Goal: Task Accomplishment & Management: Manage account settings

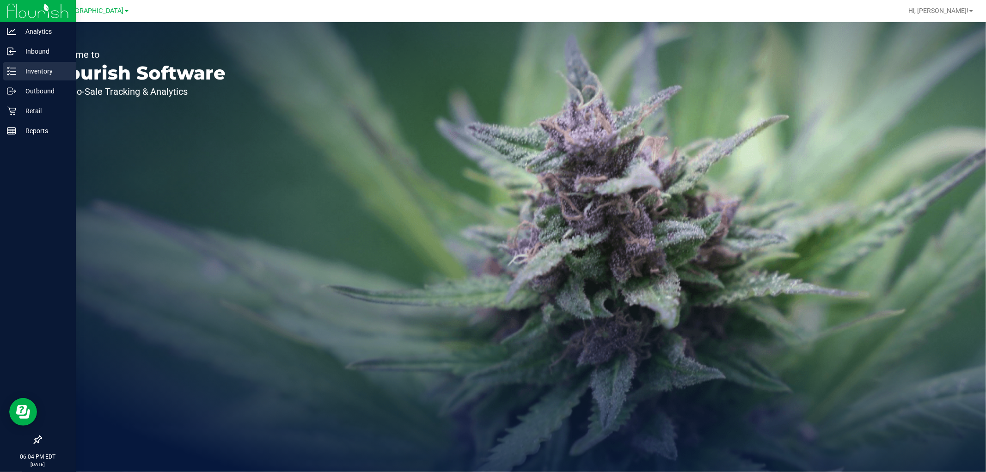
click at [18, 70] on p "Inventory" at bounding box center [43, 71] width 55 height 11
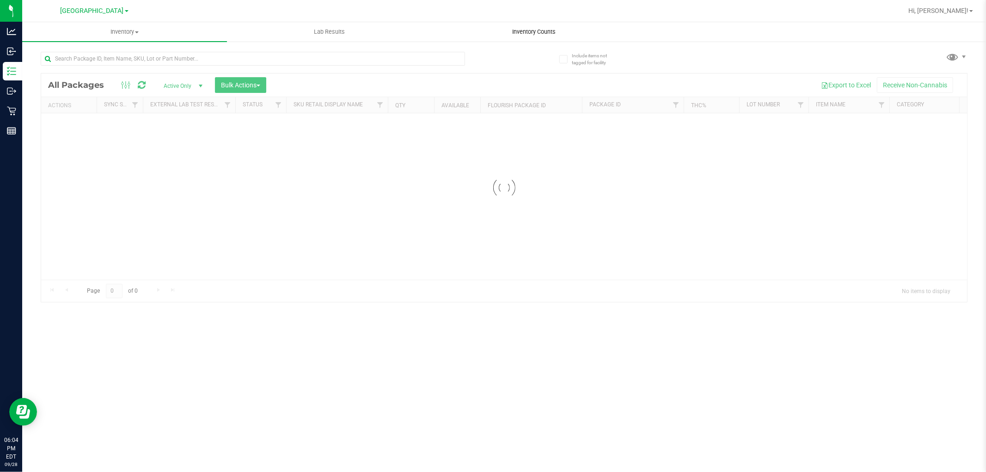
click at [514, 37] on uib-tab-heading "Inventory Counts" at bounding box center [534, 32] width 204 height 18
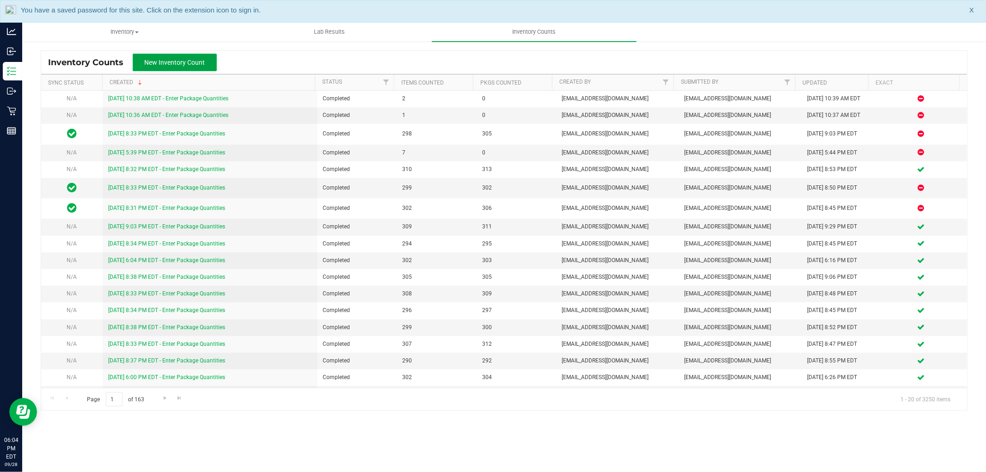
click at [208, 61] on button "New Inventory Count" at bounding box center [175, 63] width 84 height 18
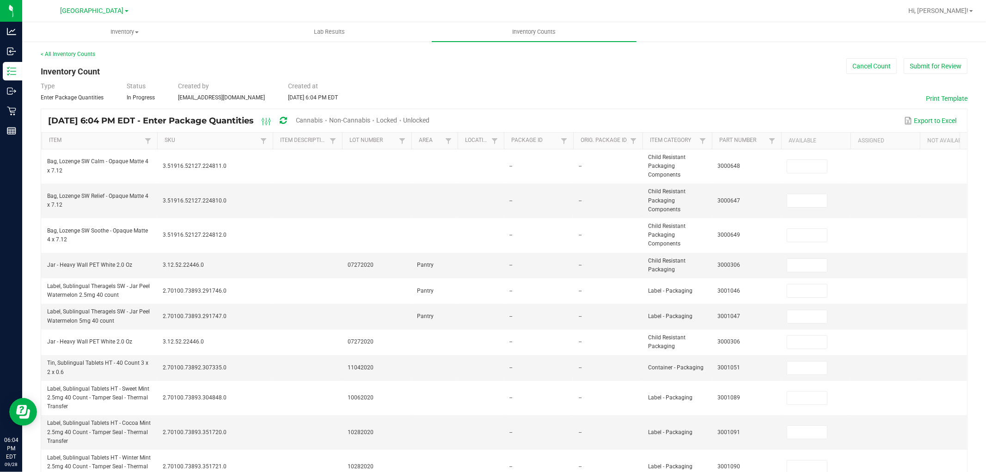
click at [323, 121] on span "Cannabis" at bounding box center [309, 119] width 27 height 7
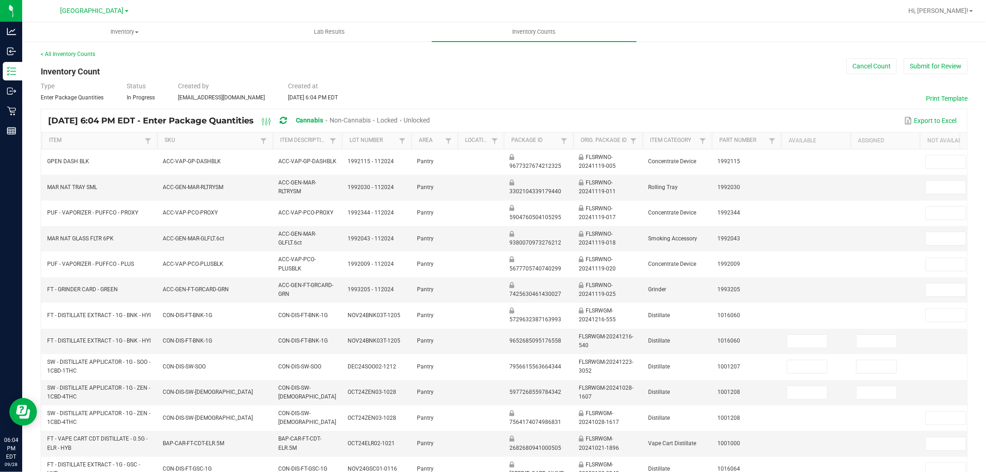
click at [430, 122] on span "Unlocked" at bounding box center [417, 119] width 26 height 7
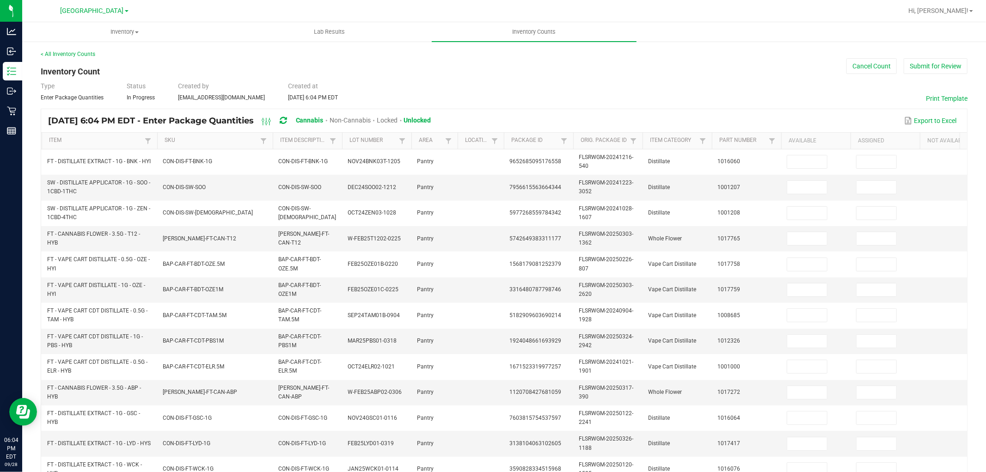
click at [287, 146] on th "Item Description" at bounding box center [307, 141] width 69 height 17
click at [288, 142] on link "Item Description" at bounding box center [303, 140] width 47 height 7
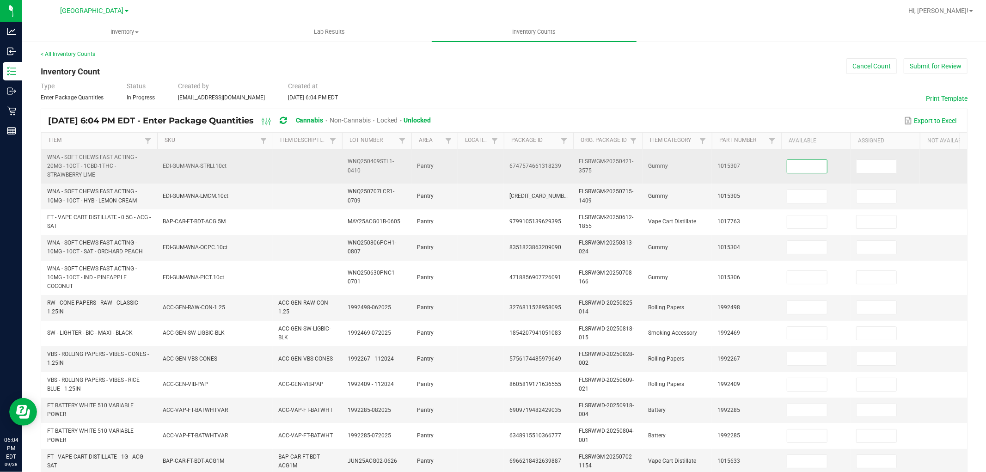
click at [812, 168] on input at bounding box center [807, 166] width 40 height 13
type input "36"
type input "37"
type input "1"
type input "39"
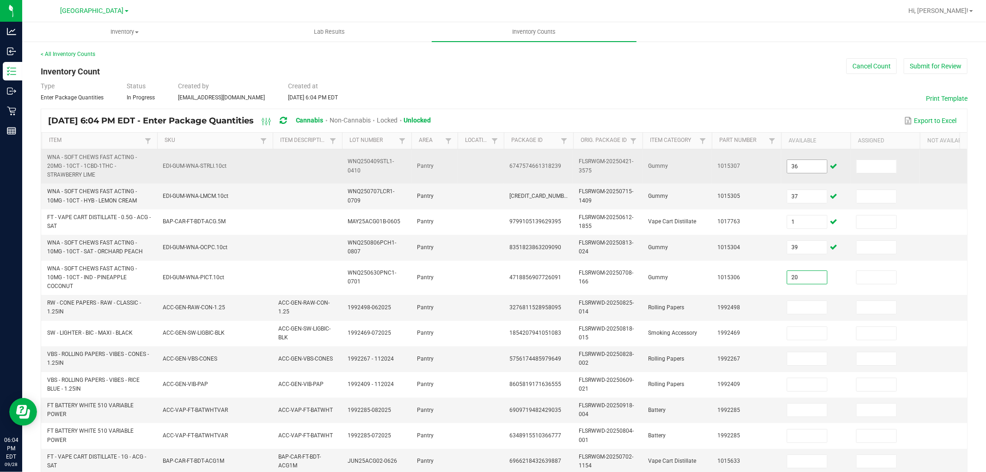
type input "20"
type input "6"
type input "43"
type input "3"
type input "13"
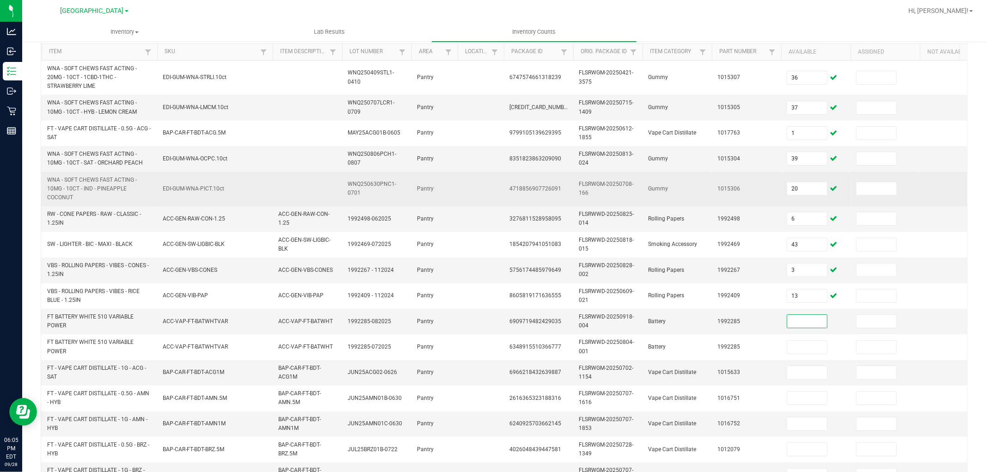
scroll to position [103, 0]
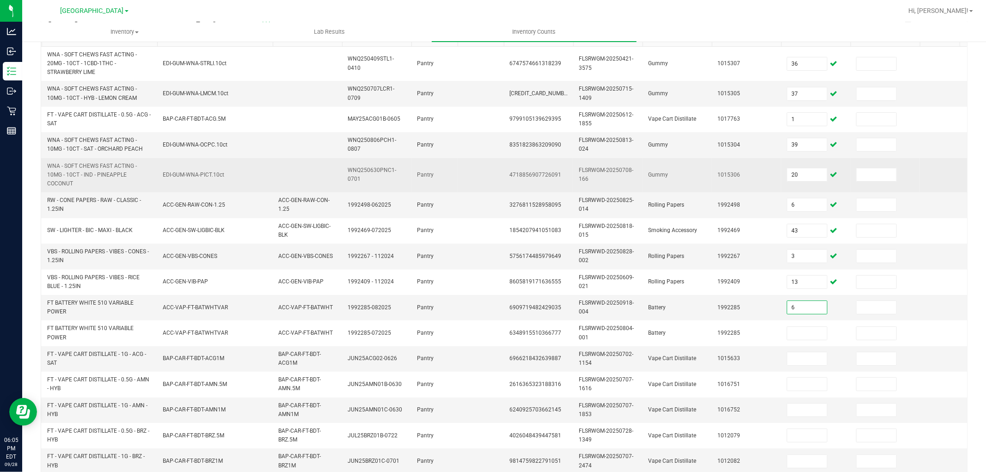
type input "6"
type input "0"
type input "1"
type input "7"
type input "10"
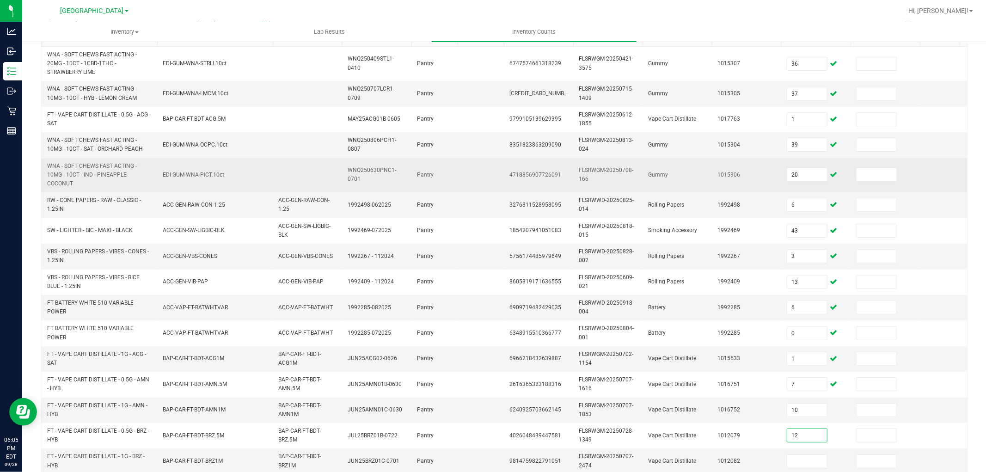
type input "12"
type input "2"
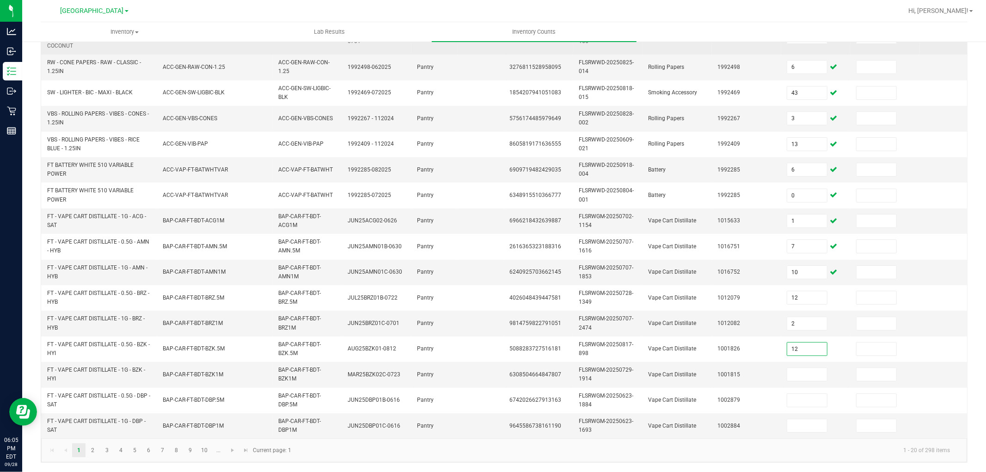
type input "12"
type input "1"
type input "5"
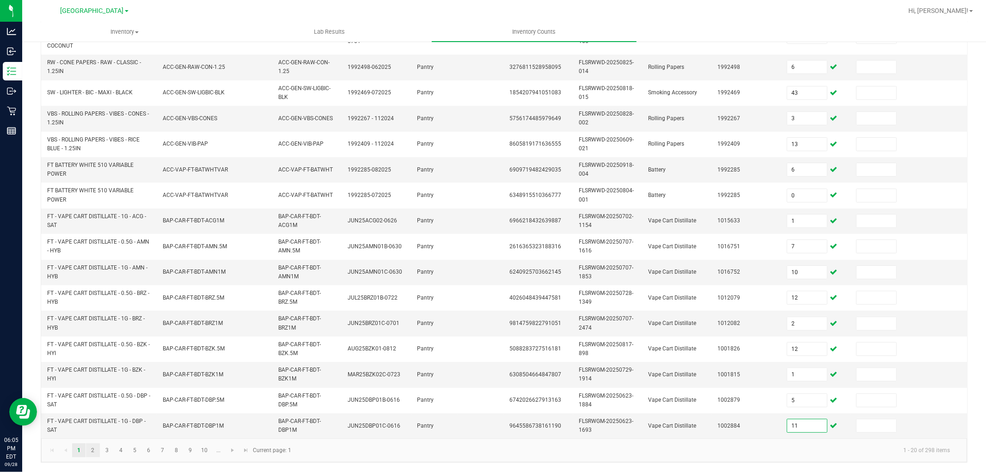
type input "11"
click at [93, 451] on link "2" at bounding box center [92, 450] width 13 height 14
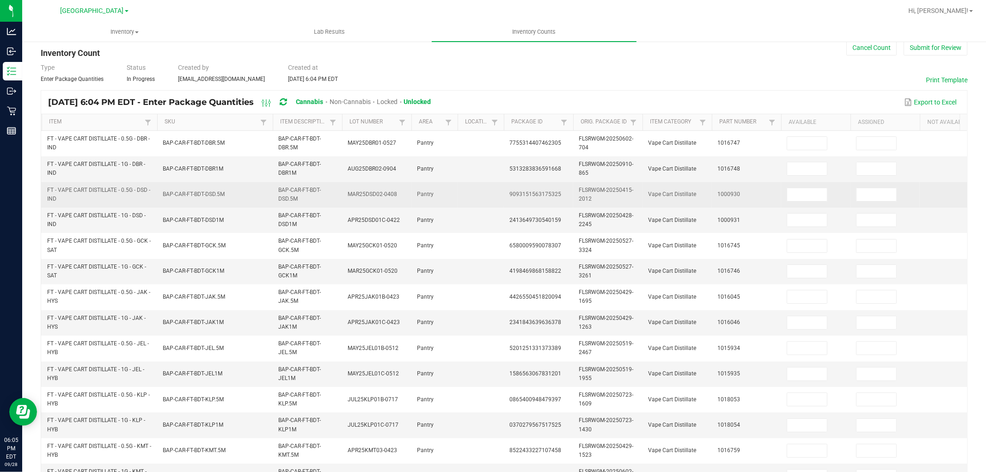
scroll to position [51, 0]
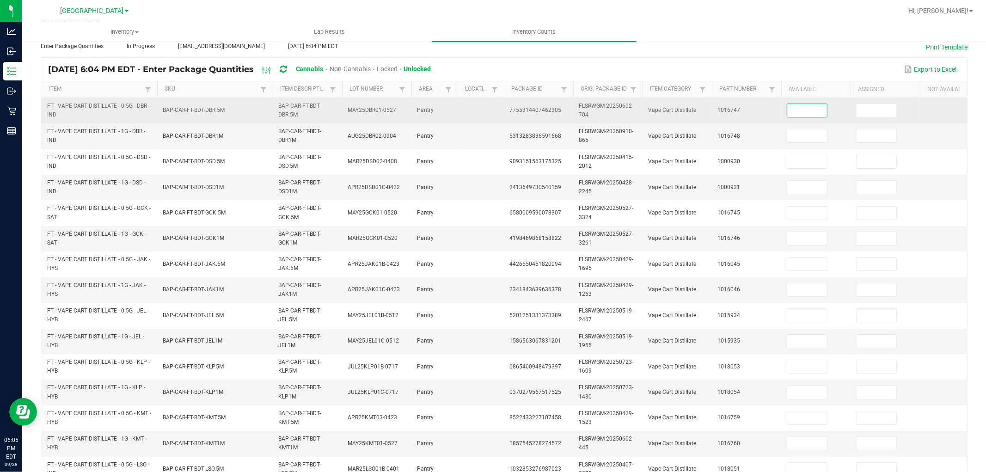
click at [816, 111] on input at bounding box center [807, 110] width 40 height 13
type input "4"
type input "8"
type input "7"
type input "9"
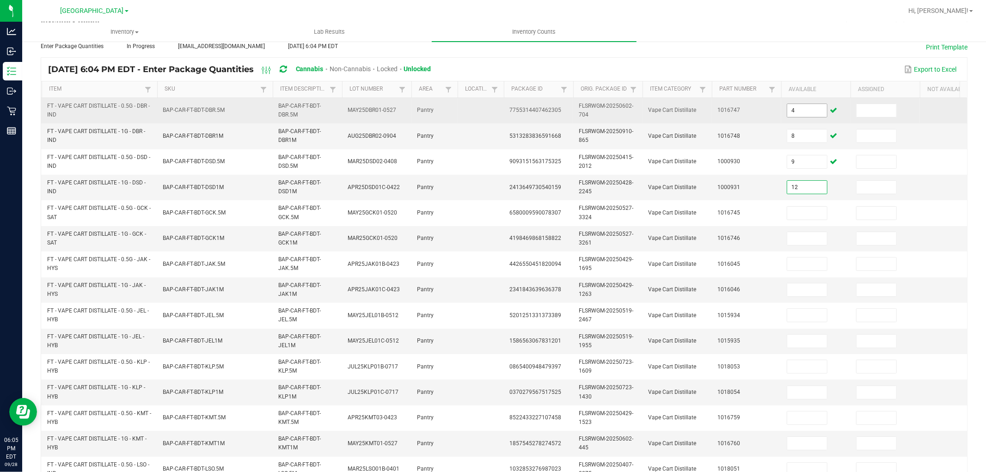
type input "12"
type input "2"
type input "5"
type input "9"
type input "7"
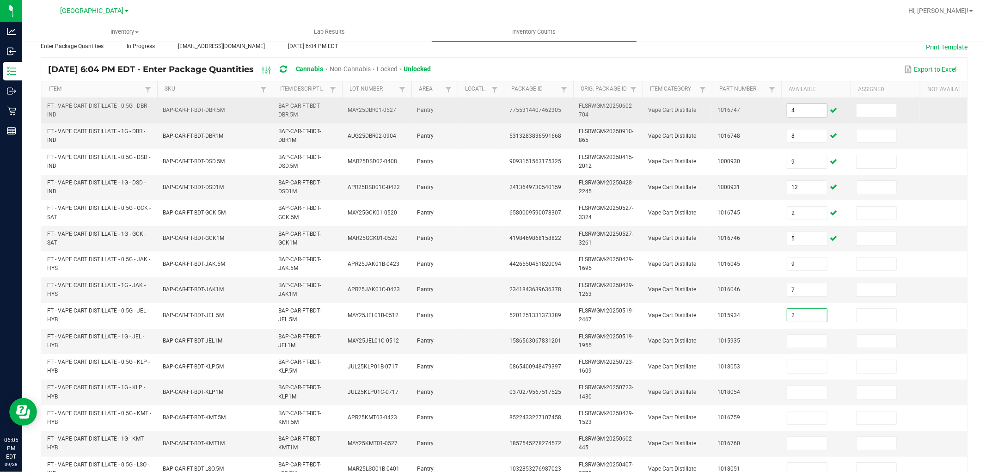
type input "2"
type input "12"
type input "11"
type input "10"
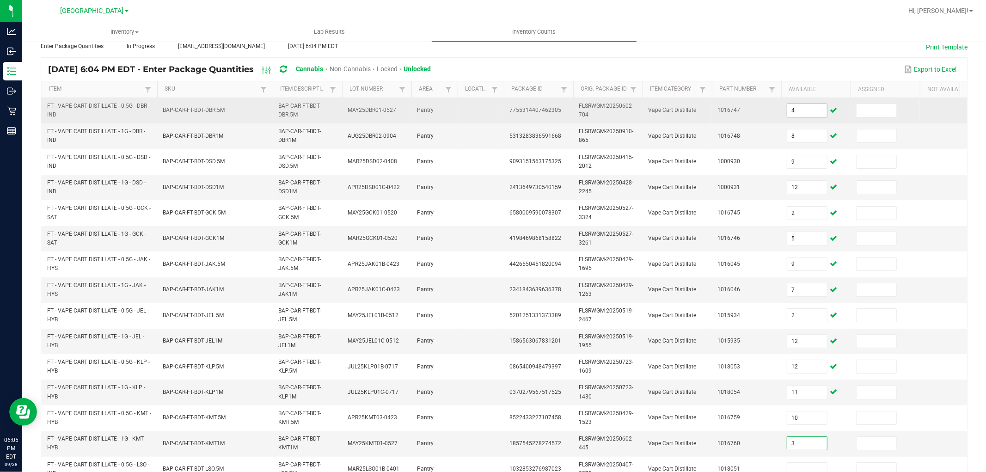
type input "3"
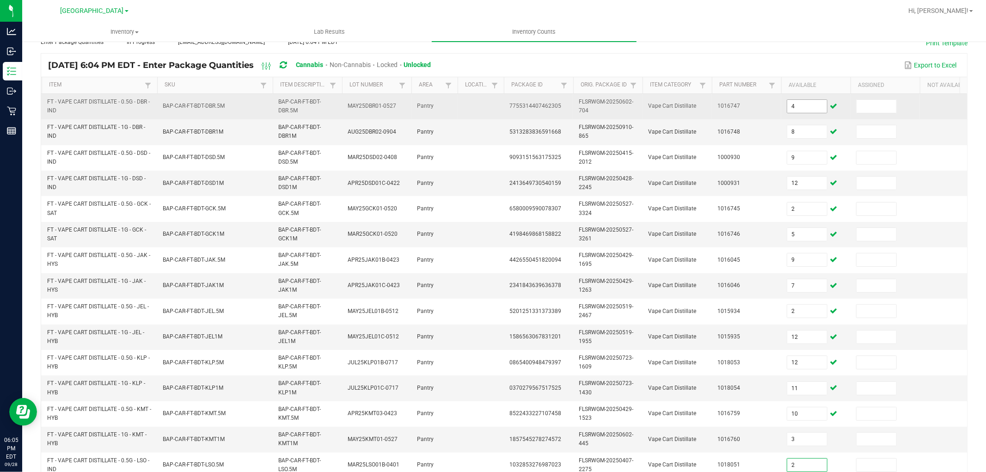
type input "2"
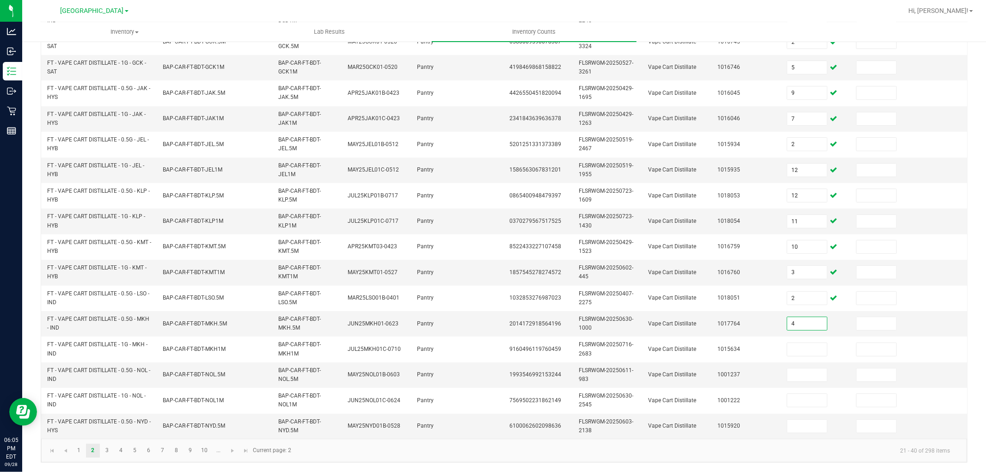
type input "4"
type input "2"
type input "8"
type input "2"
type input "8"
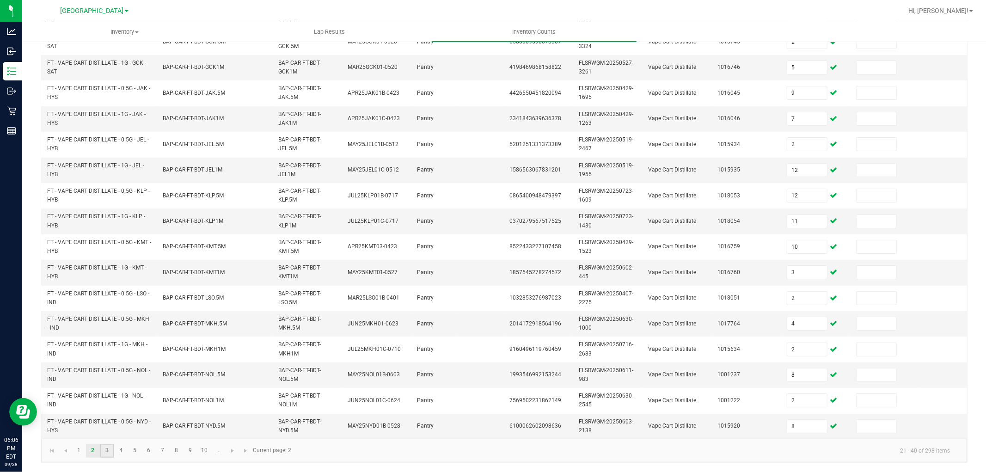
click at [105, 448] on link "3" at bounding box center [106, 451] width 13 height 14
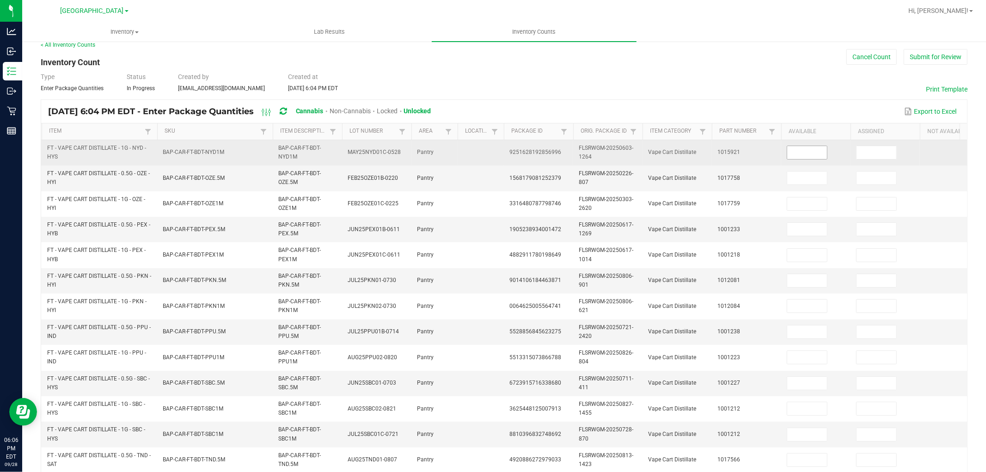
scroll to position [0, 0]
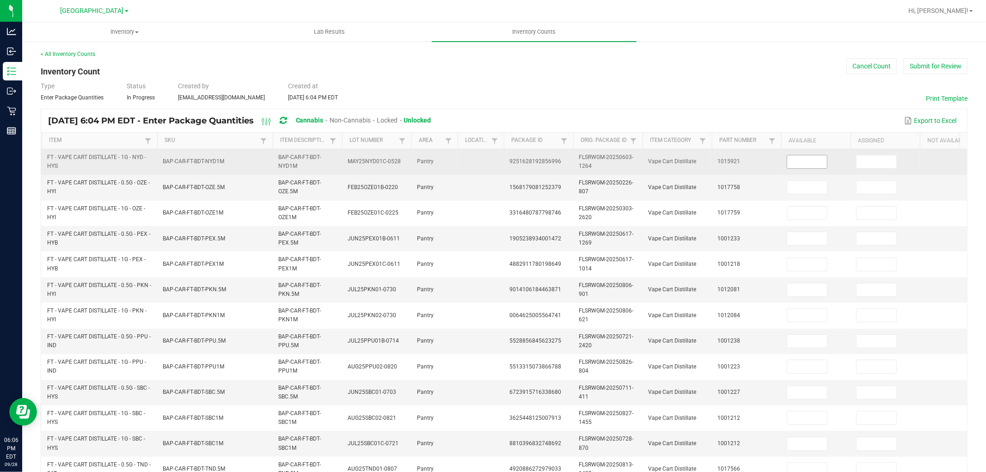
click at [797, 159] on input at bounding box center [807, 161] width 40 height 13
type input "2"
type input "10"
type input "12"
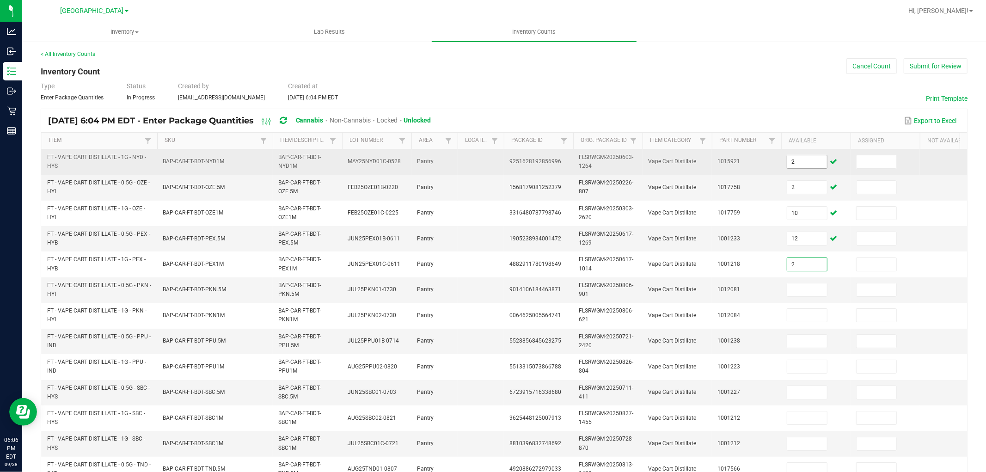
type input "2"
type input "12"
type input "6"
type input "7"
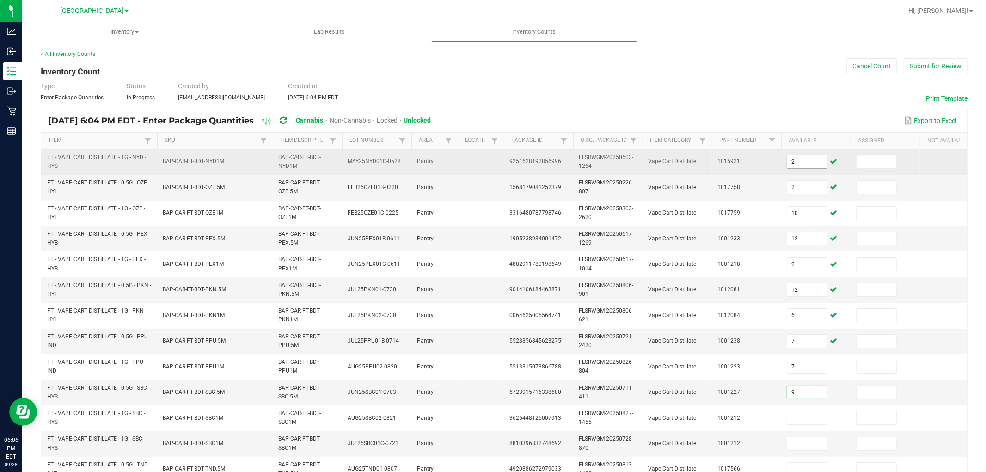
type input "9"
type input "5"
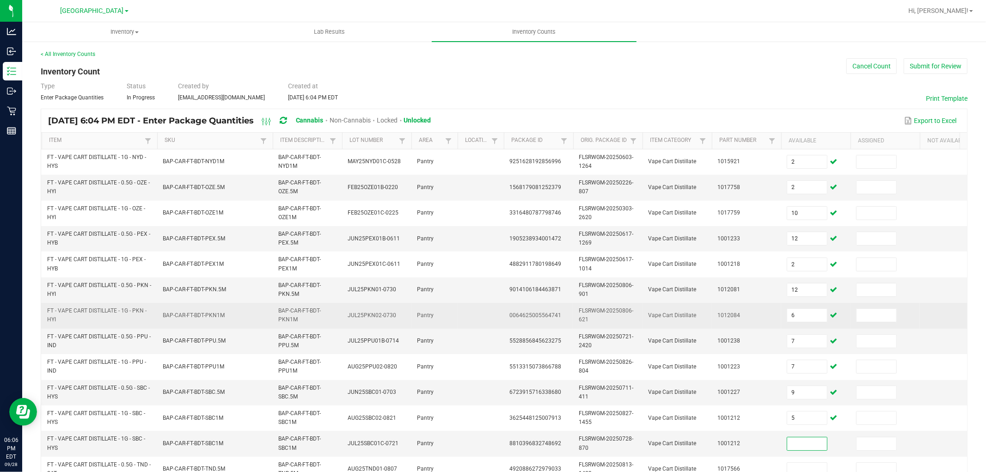
scroll to position [103, 0]
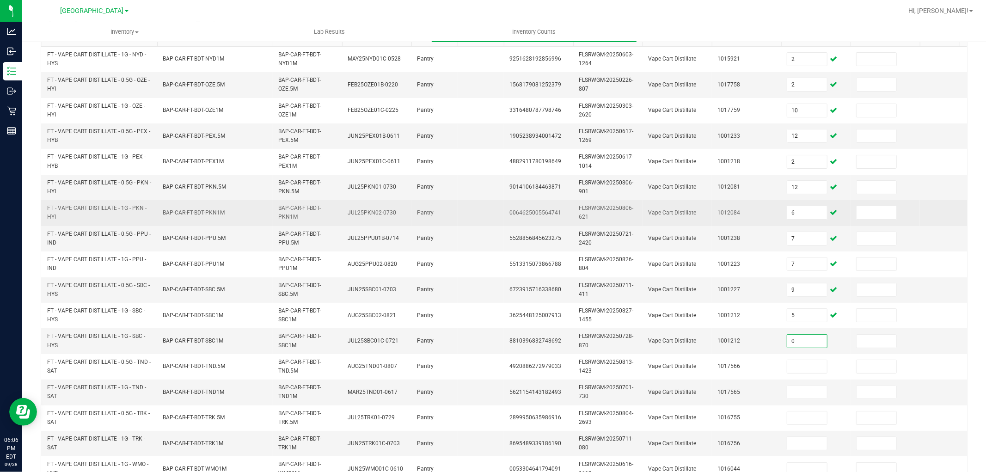
type input "0"
type input "8"
type input "10"
type input "2"
type input "7"
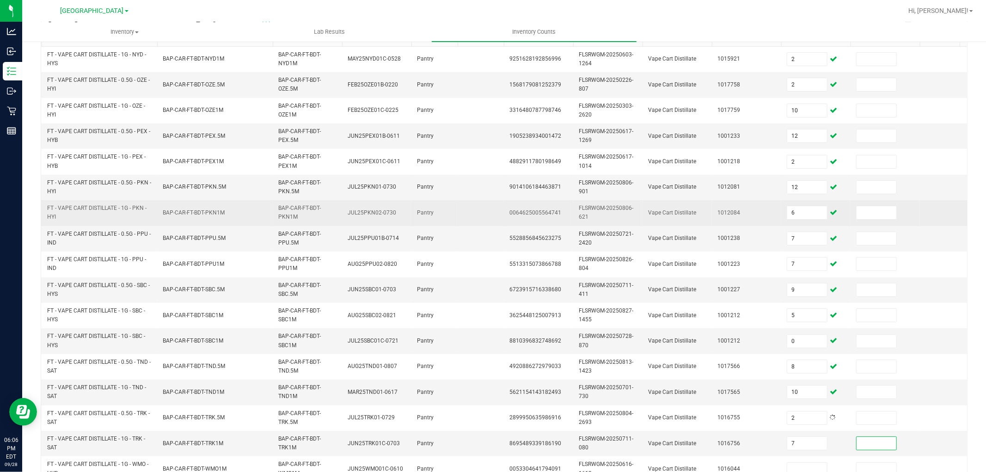
scroll to position [107, 0]
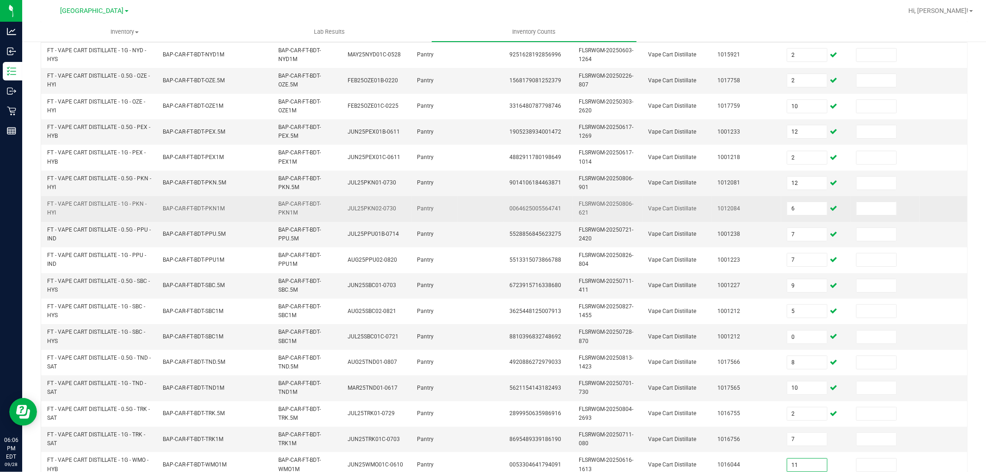
type input "11"
type input "6"
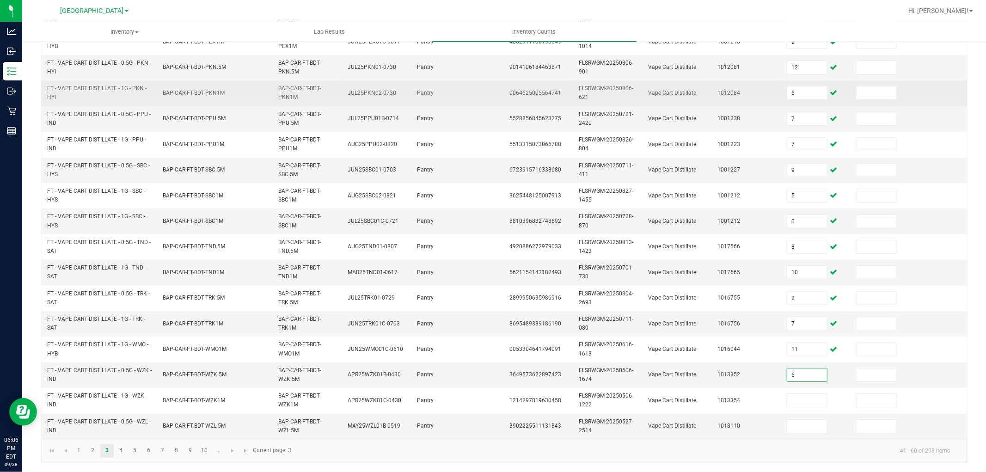
type input "6"
type input "2"
type input "7"
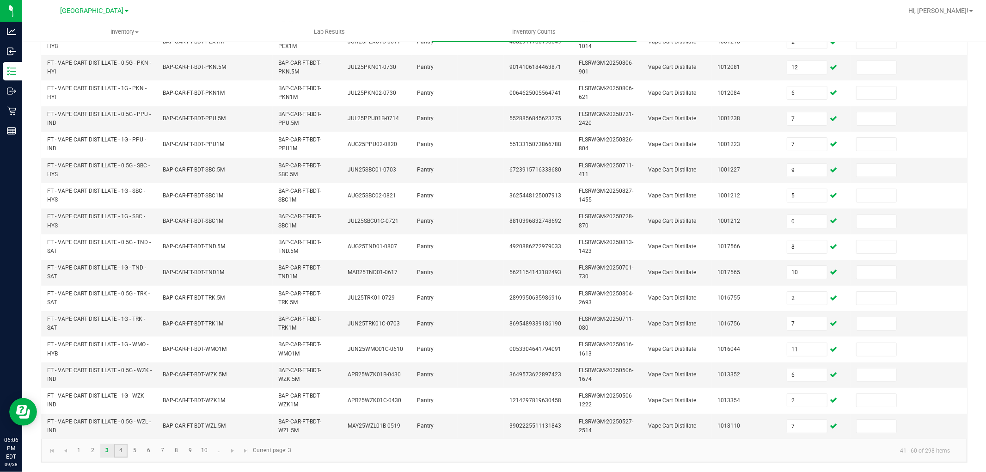
click at [122, 449] on link "4" at bounding box center [120, 451] width 13 height 14
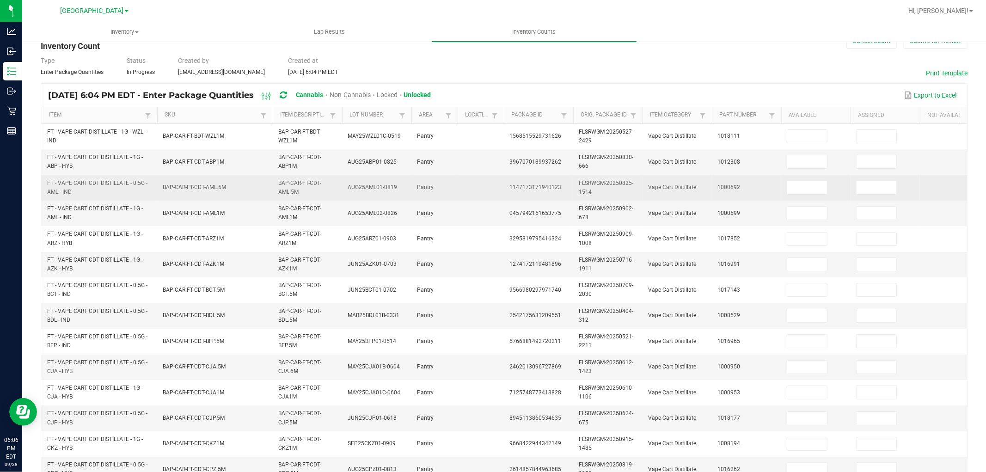
scroll to position [0, 0]
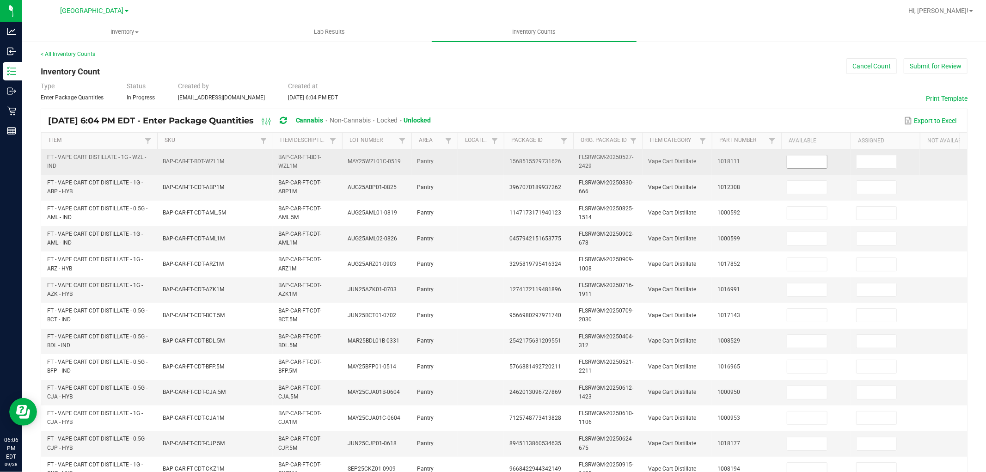
click at [808, 167] on input at bounding box center [807, 161] width 40 height 13
type input "9"
type input "7"
type input "9"
type input "7"
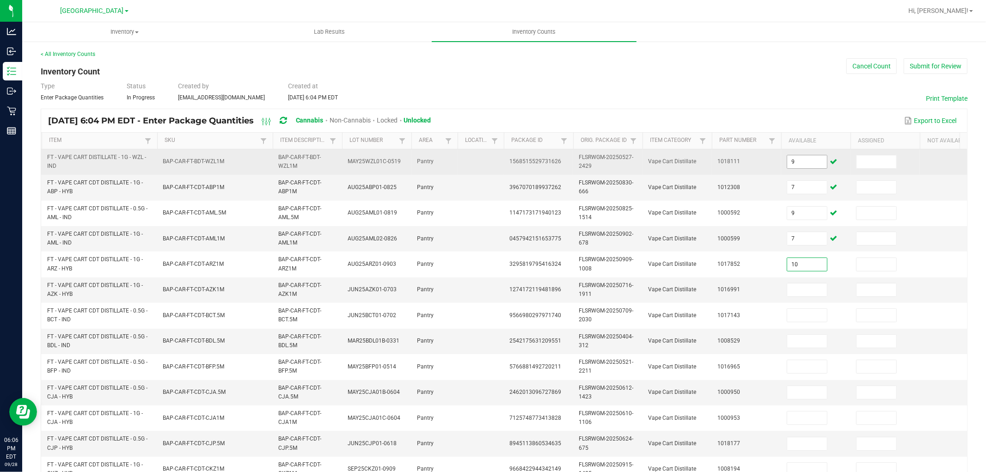
type input "10"
type input "9"
type input "6"
type input "1"
type input "2"
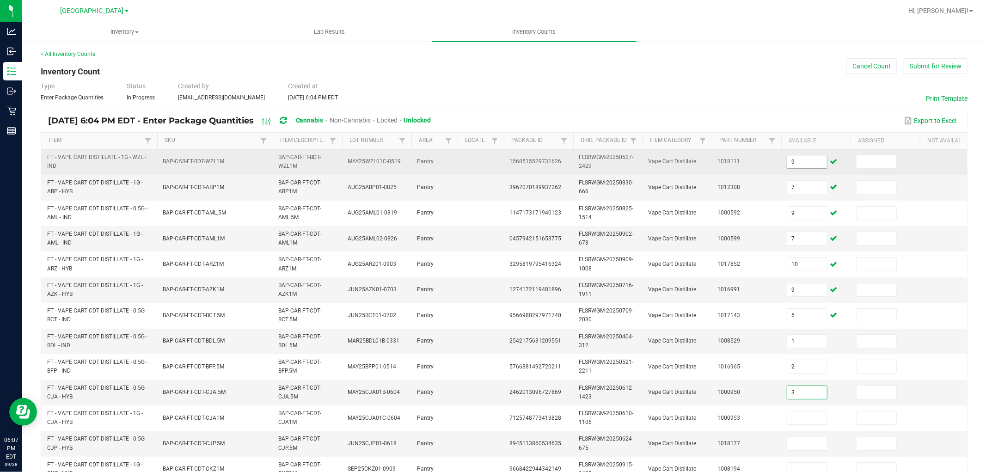
type input "3"
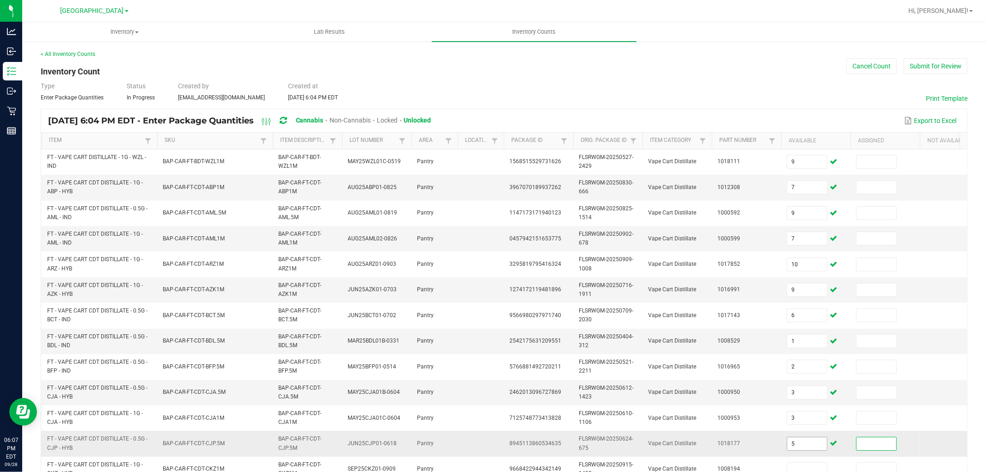
click at [799, 439] on input "5" at bounding box center [807, 443] width 40 height 13
type input "8"
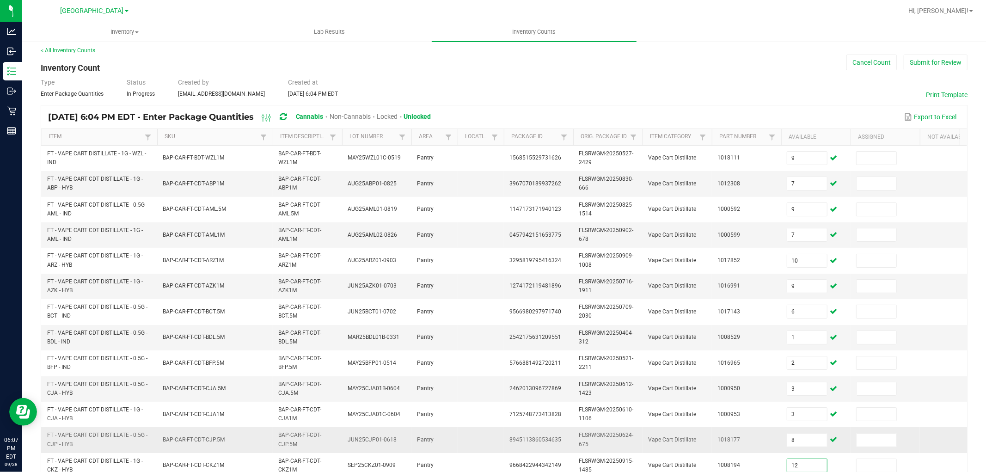
type input "12"
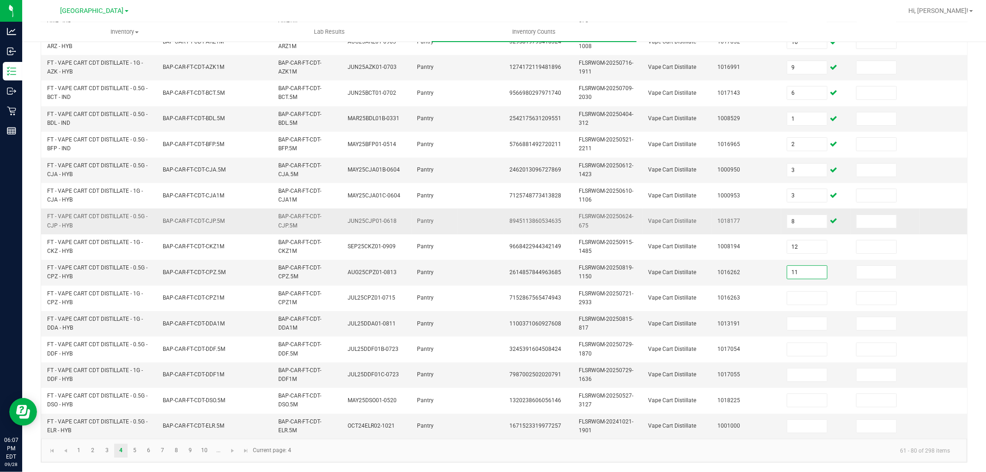
type input "11"
type input "5"
type input "2"
type input "9"
type input "4"
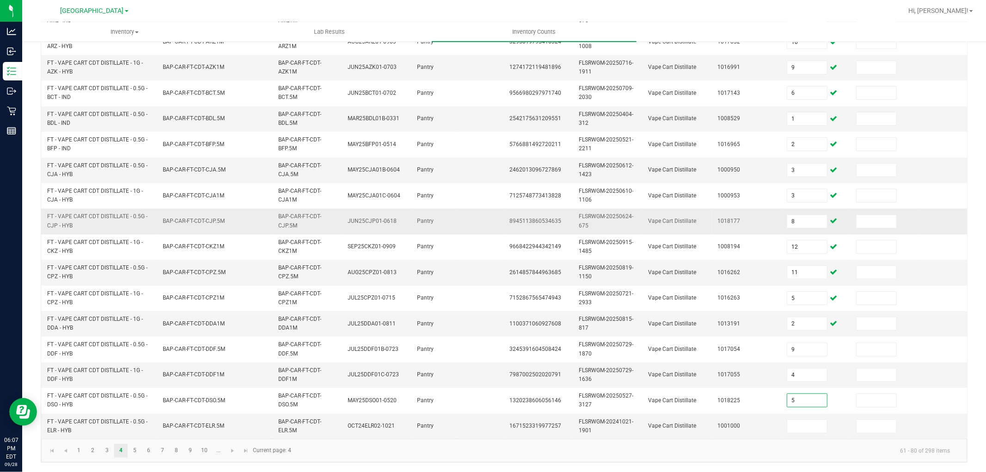
type input "5"
type input "2"
click at [137, 450] on link "5" at bounding box center [134, 451] width 13 height 14
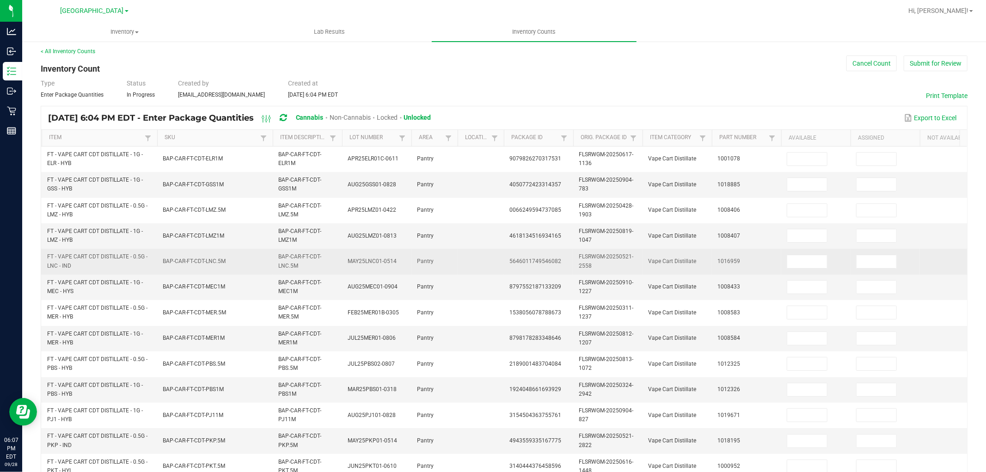
scroll to position [0, 0]
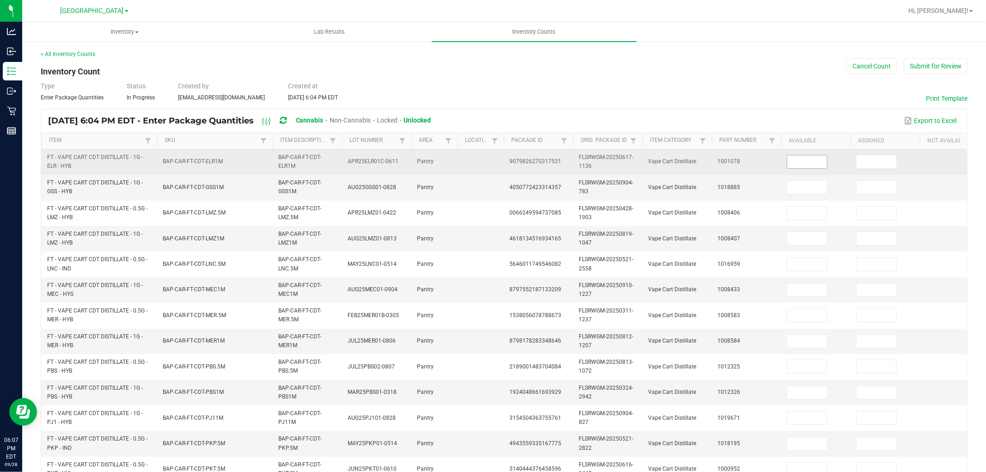
click at [798, 157] on input at bounding box center [807, 161] width 40 height 13
type input "2"
type input "1"
type input "9"
type input "4"
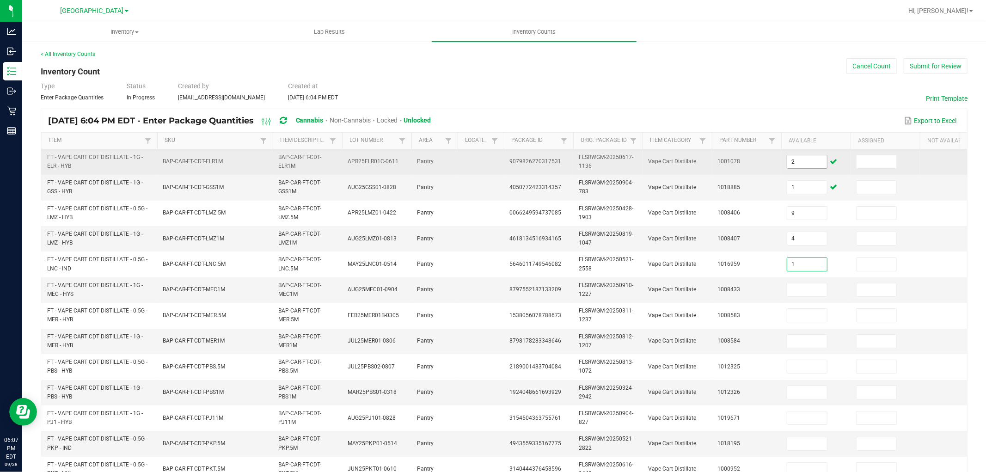
type input "1"
type input "11"
type input "1"
type input "8"
type input "10"
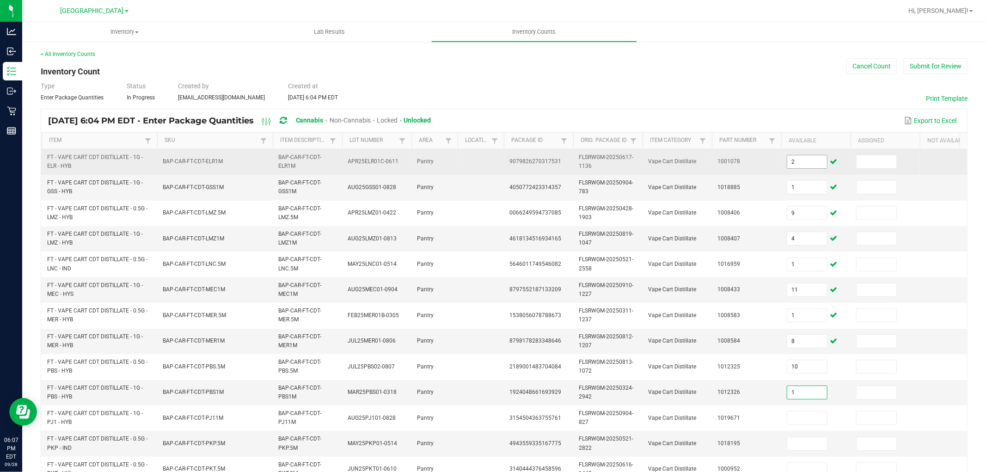
type input "1"
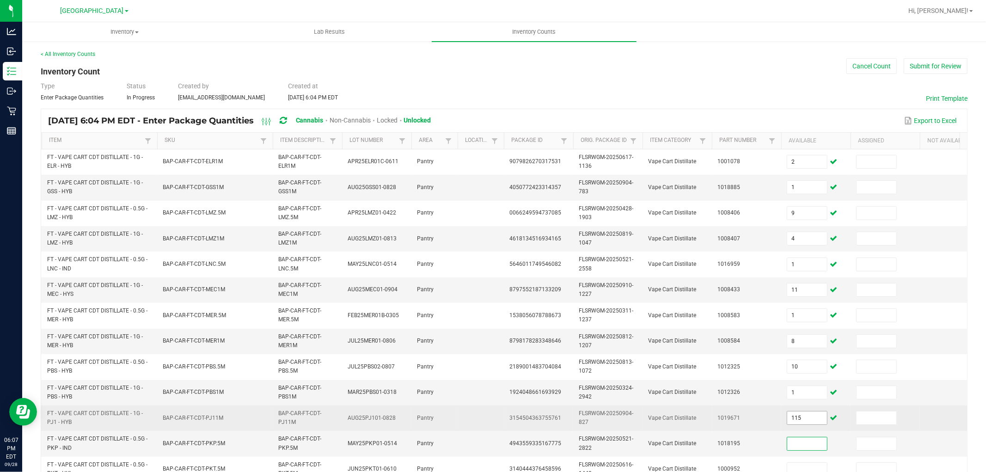
click at [798, 413] on input "115" at bounding box center [807, 417] width 40 height 13
type input "11"
type input "5"
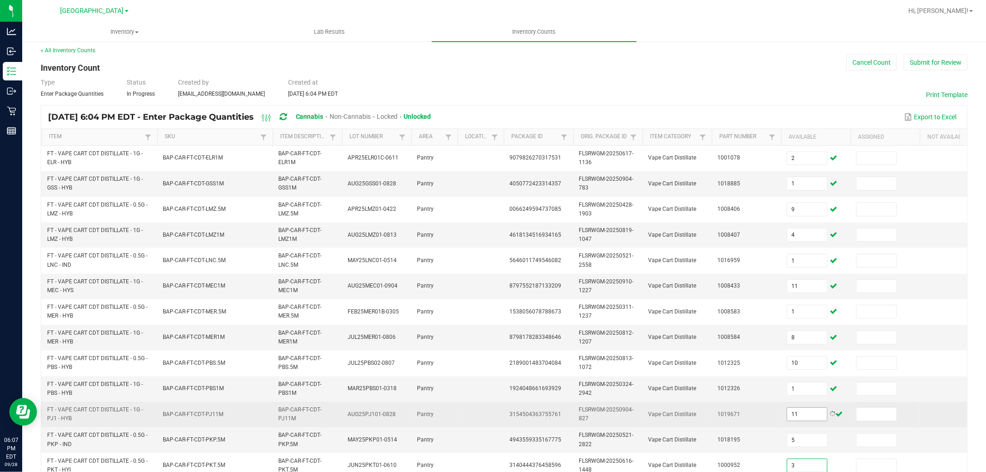
type input "3"
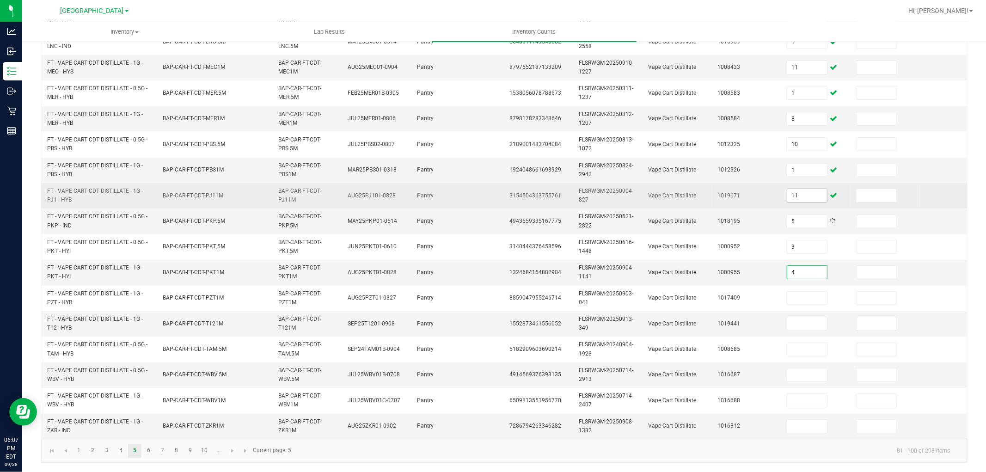
type input "4"
type input "5"
type input "10"
type input "5"
type input "8"
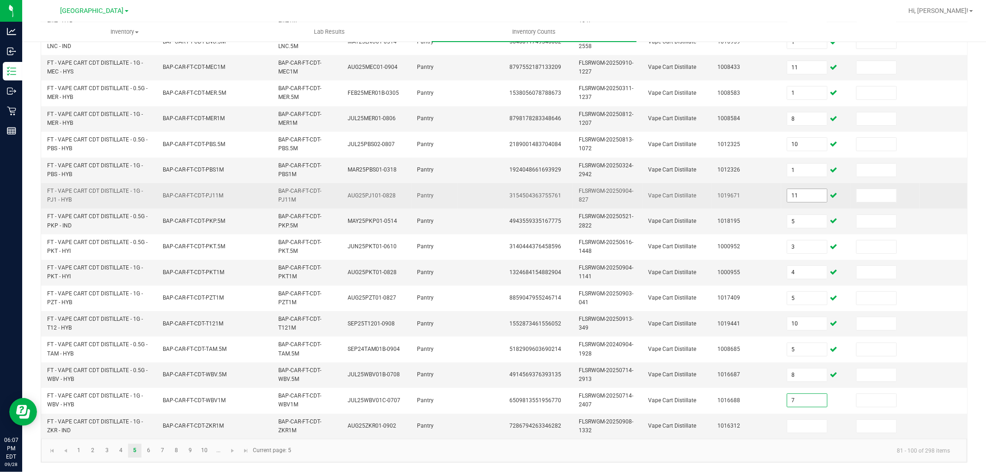
type input "7"
type input "8"
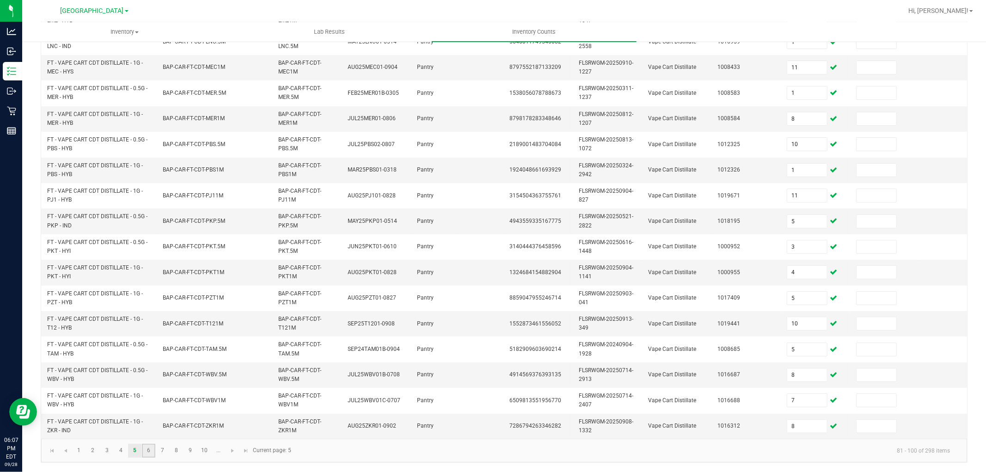
click at [151, 451] on link "6" at bounding box center [148, 451] width 13 height 14
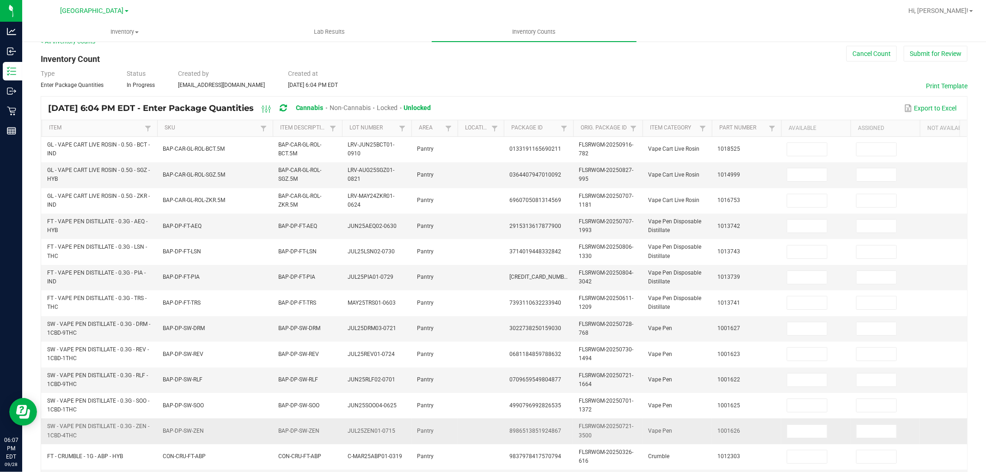
scroll to position [0, 0]
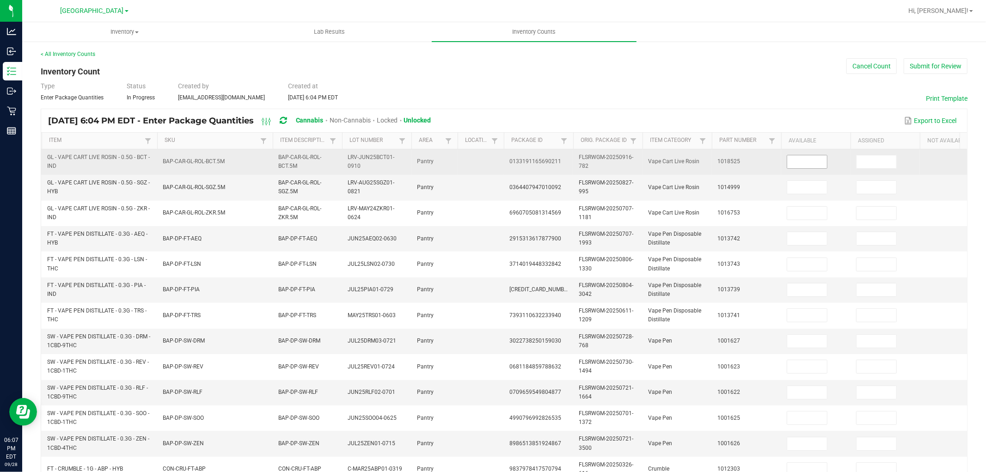
click at [800, 163] on input at bounding box center [807, 161] width 40 height 13
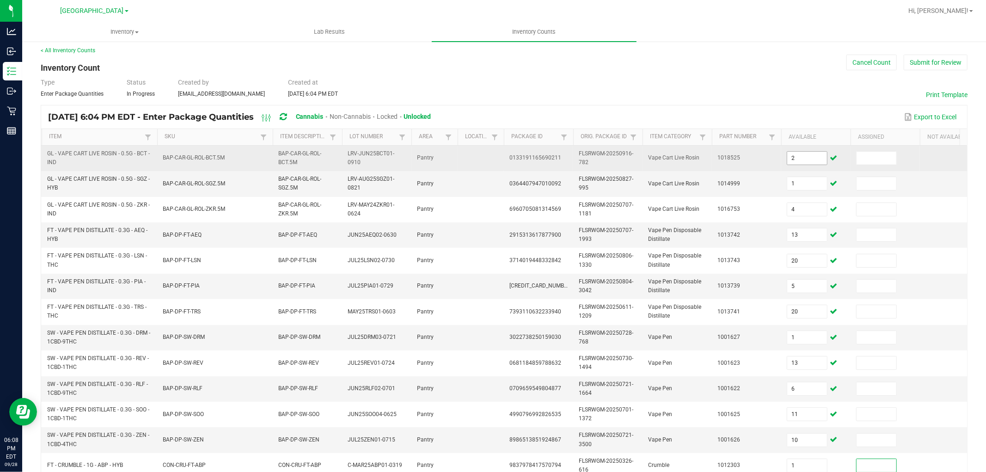
scroll to position [231, 0]
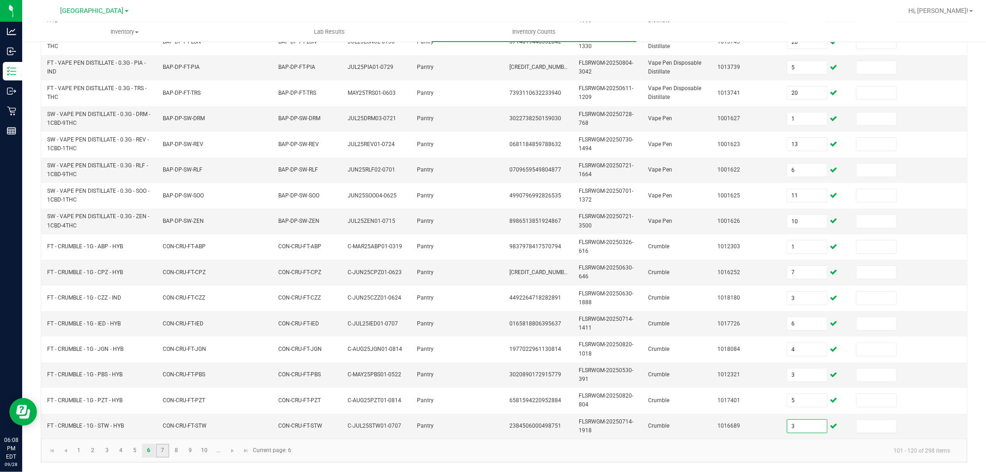
click at [160, 452] on link "7" at bounding box center [162, 451] width 13 height 14
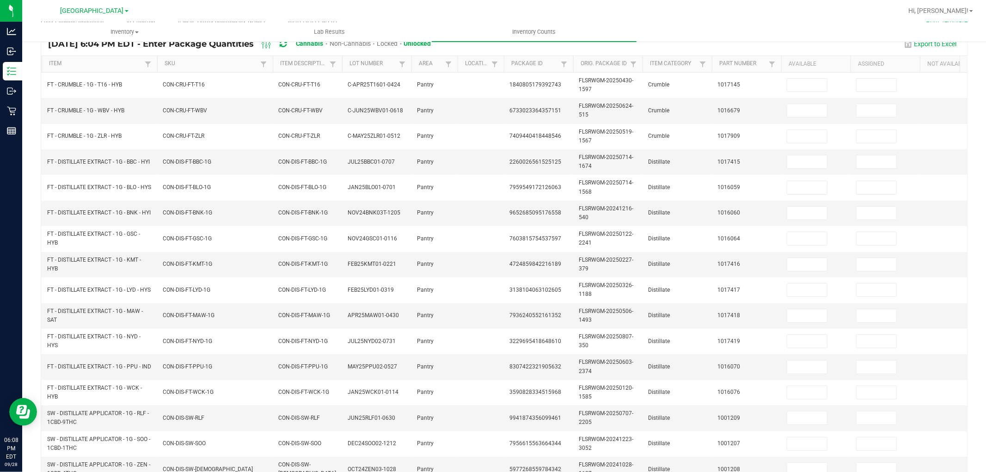
scroll to position [0, 0]
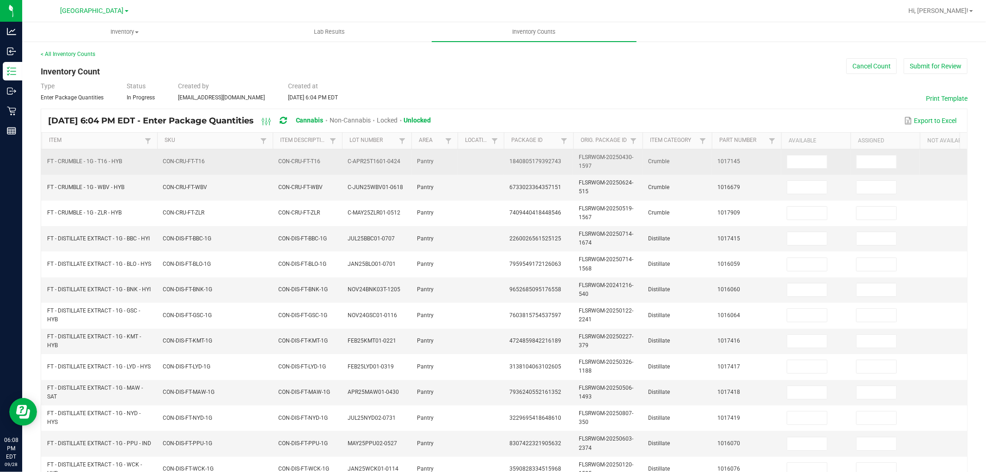
click at [796, 153] on td at bounding box center [815, 161] width 69 height 25
click at [795, 159] on input at bounding box center [807, 161] width 40 height 13
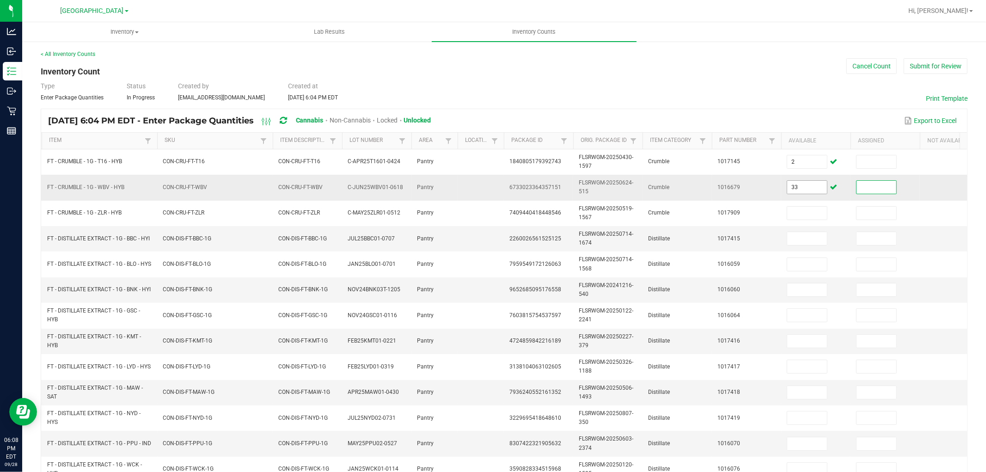
click at [799, 188] on input "33" at bounding box center [807, 187] width 40 height 13
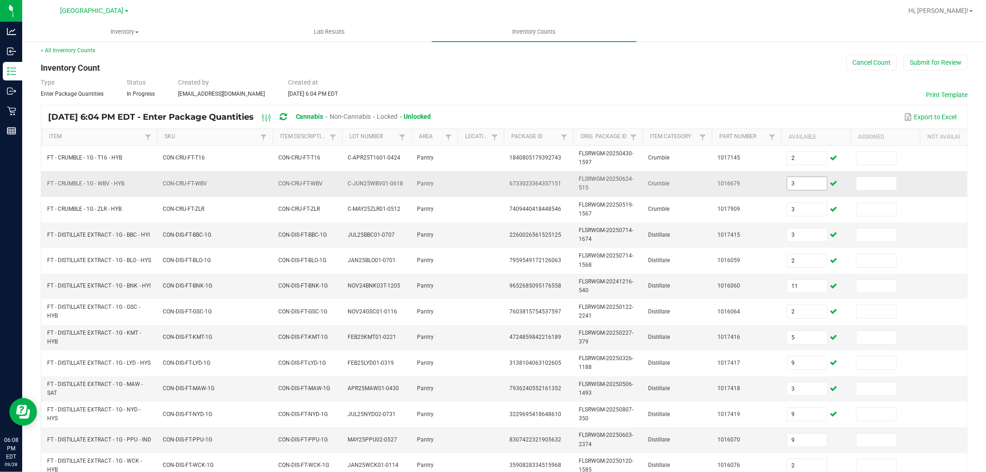
scroll to position [231, 0]
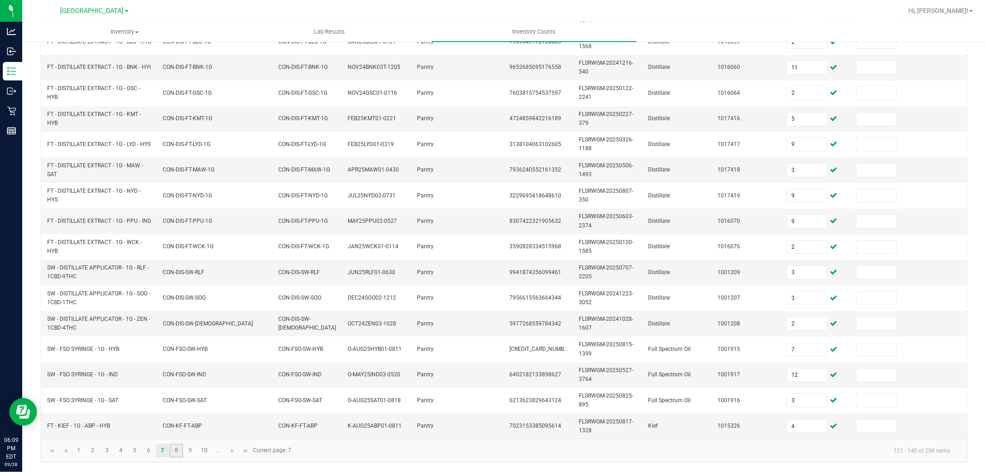
click at [179, 454] on link "8" at bounding box center [176, 451] width 13 height 14
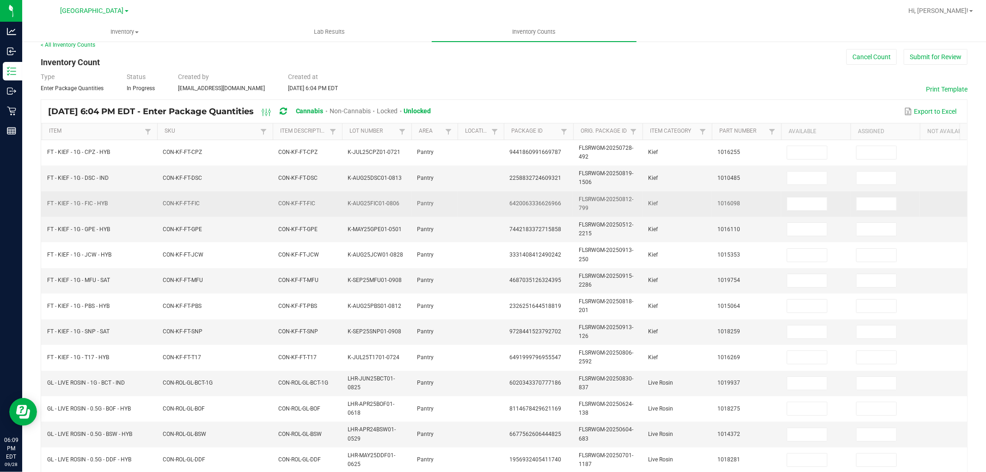
scroll to position [0, 0]
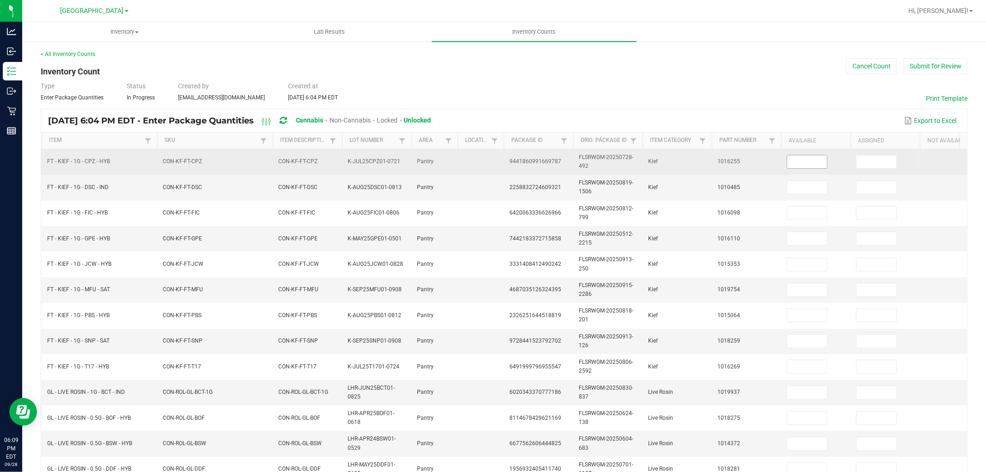
click at [807, 162] on input at bounding box center [807, 161] width 40 height 13
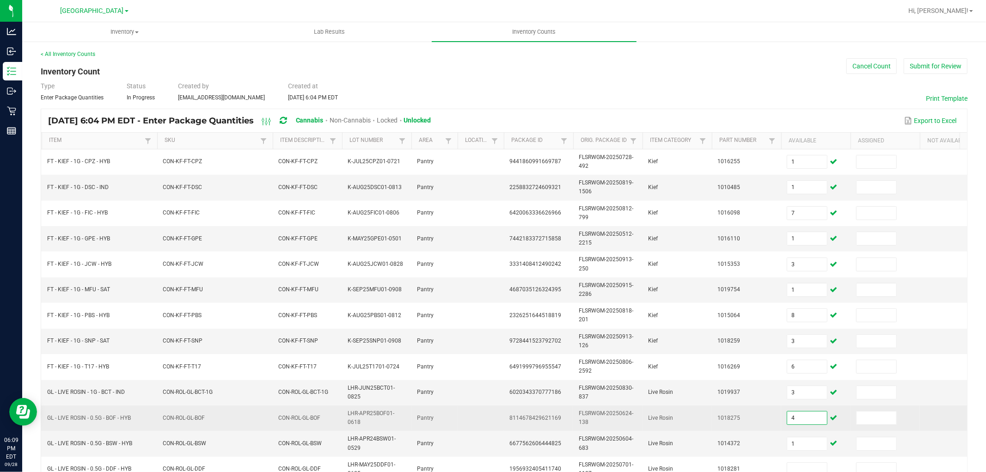
click at [811, 423] on input "4" at bounding box center [807, 417] width 40 height 13
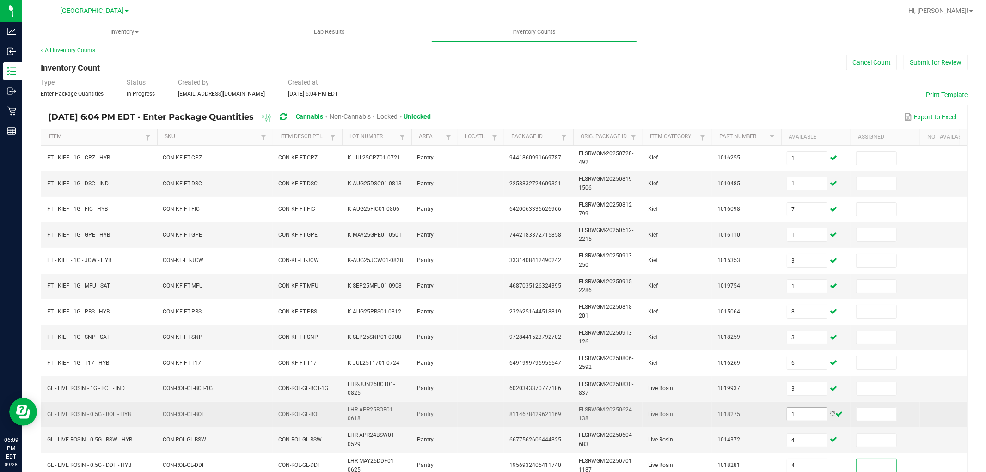
scroll to position [231, 0]
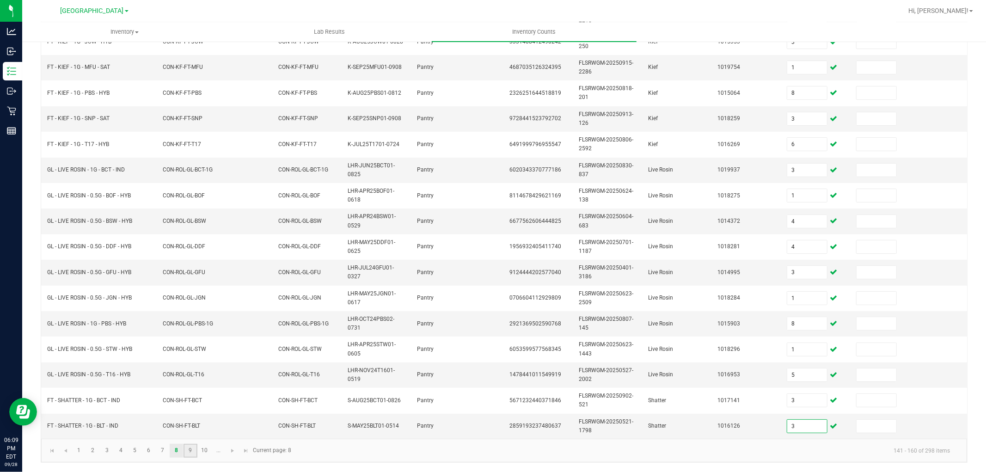
click at [186, 451] on link "9" at bounding box center [189, 451] width 13 height 14
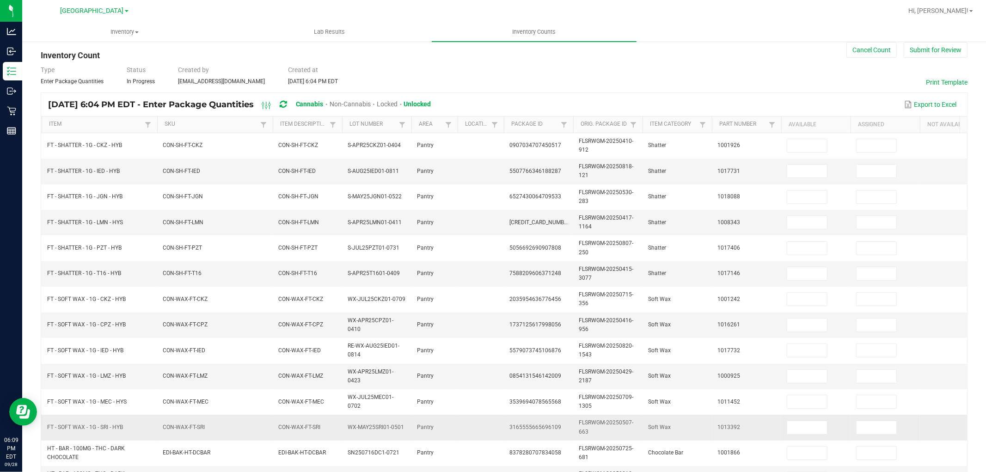
scroll to position [0, 0]
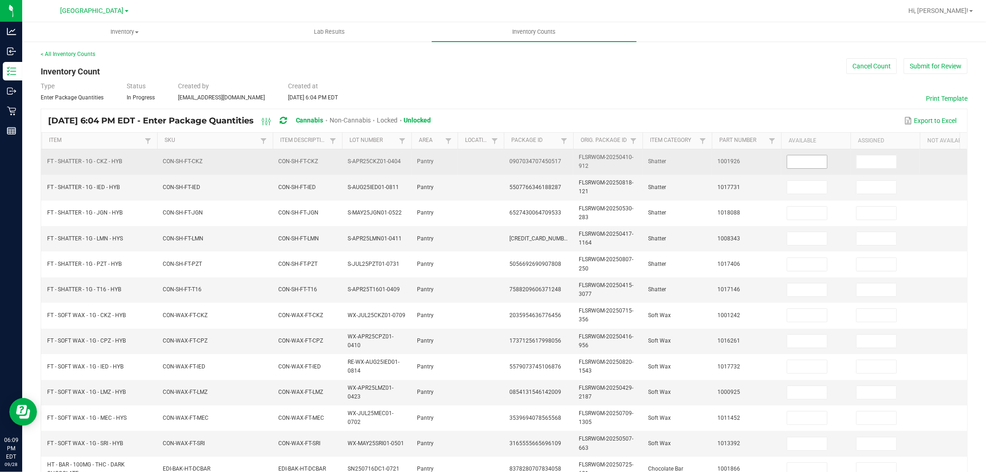
click at [824, 158] on input at bounding box center [807, 161] width 40 height 13
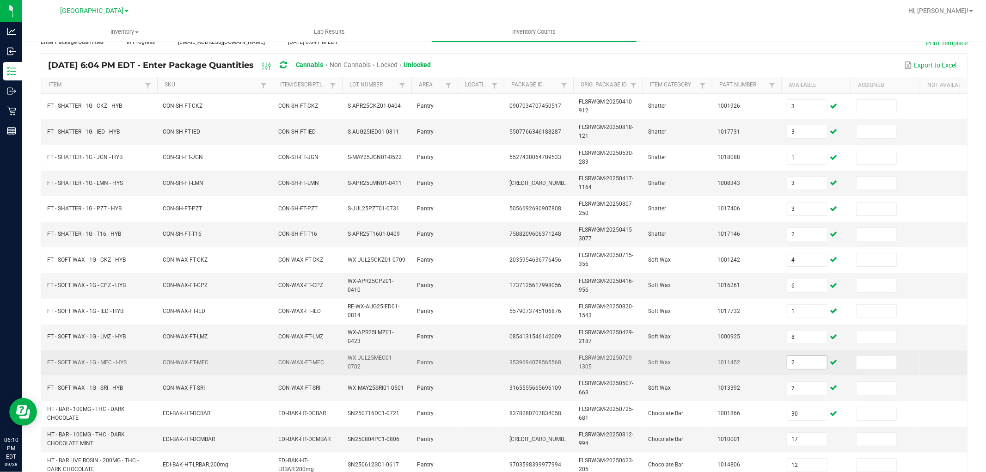
scroll to position [231, 0]
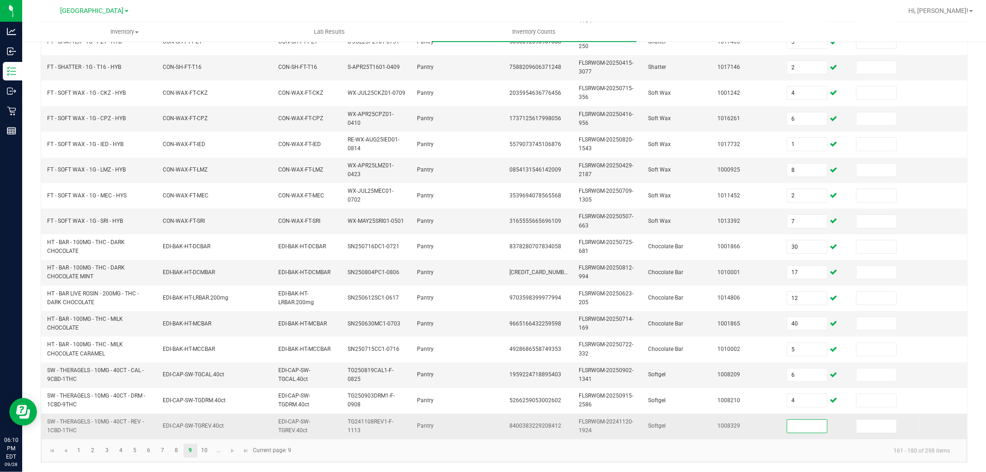
click at [801, 420] on input at bounding box center [807, 426] width 40 height 13
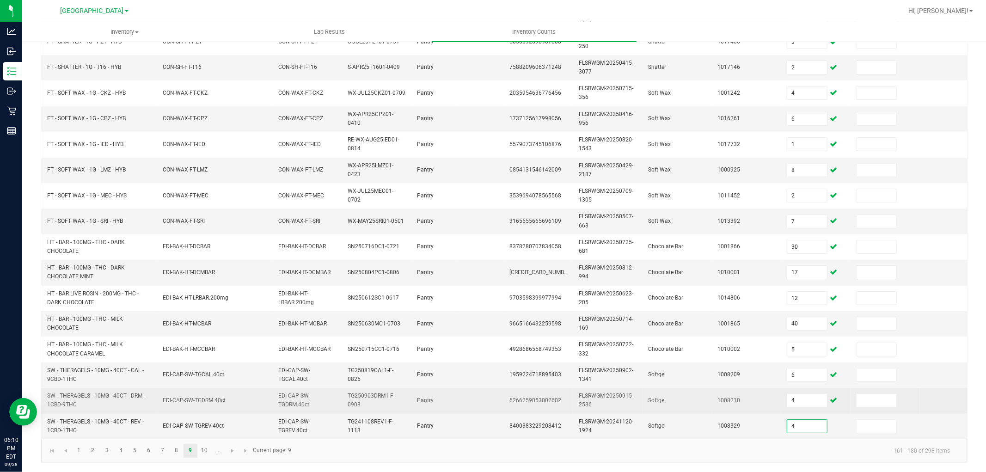
click at [810, 401] on td "4" at bounding box center [815, 400] width 69 height 25
click at [811, 395] on input "4" at bounding box center [807, 400] width 40 height 13
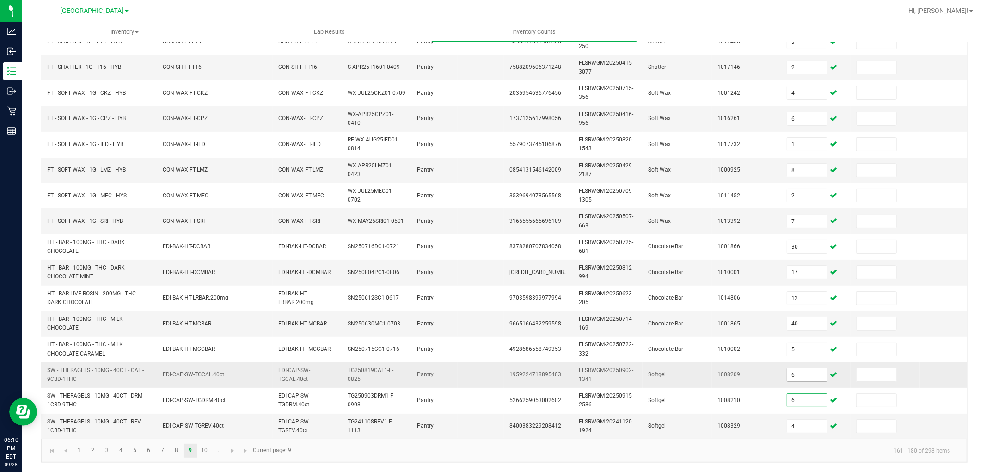
click at [801, 368] on input "6" at bounding box center [807, 374] width 40 height 13
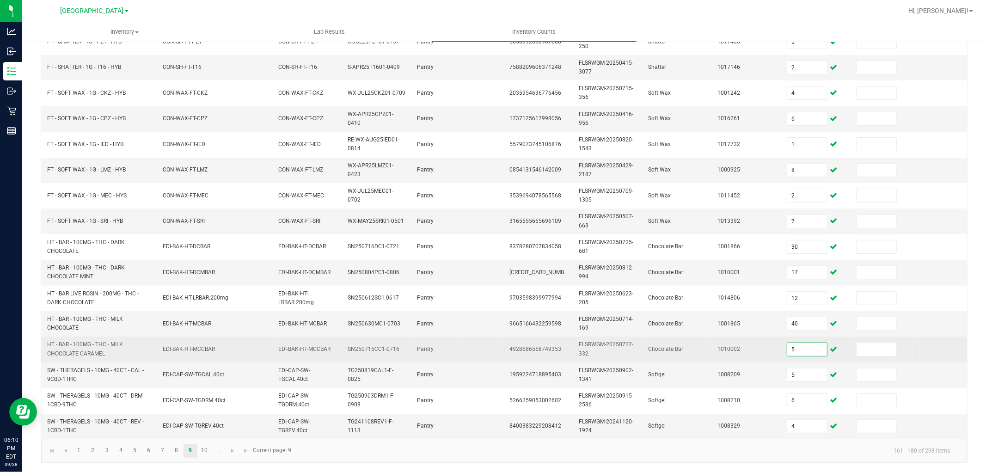
click at [814, 343] on input "5" at bounding box center [807, 349] width 40 height 13
click at [805, 343] on input "1" at bounding box center [807, 349] width 40 height 13
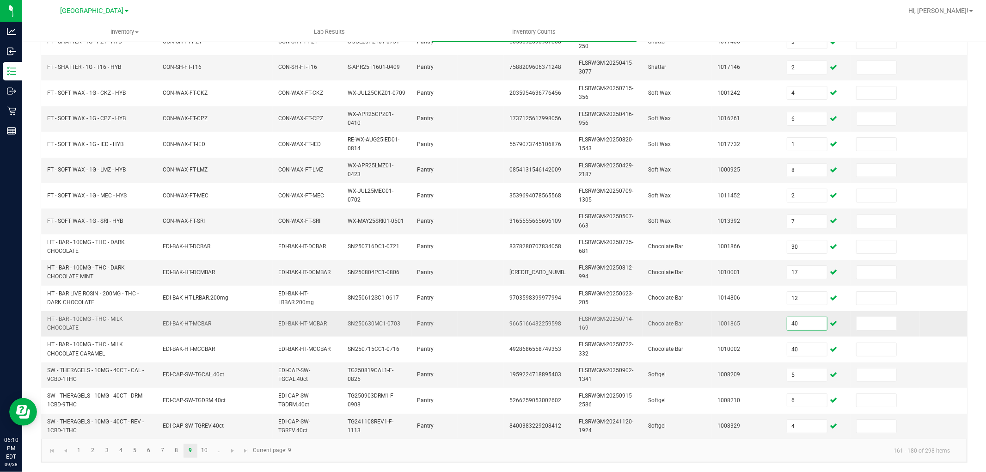
click at [811, 319] on input "40" at bounding box center [807, 323] width 40 height 13
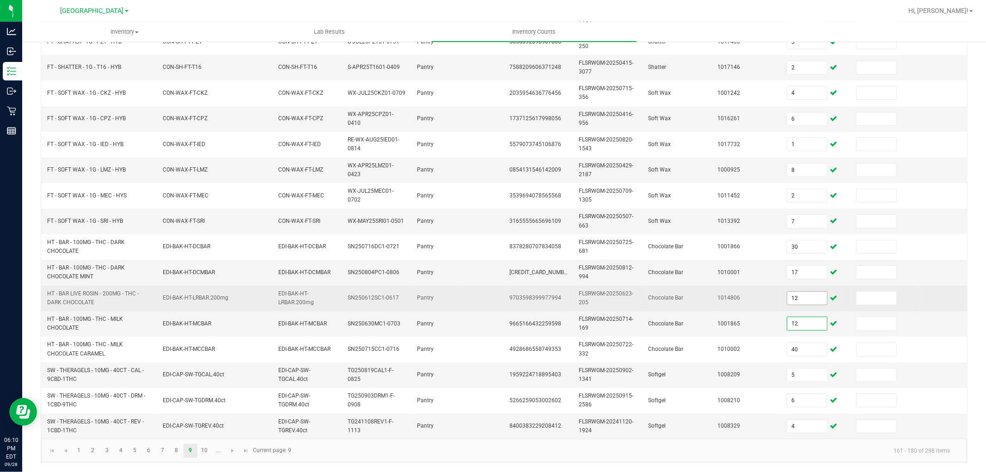
click at [812, 292] on input "12" at bounding box center [807, 298] width 40 height 13
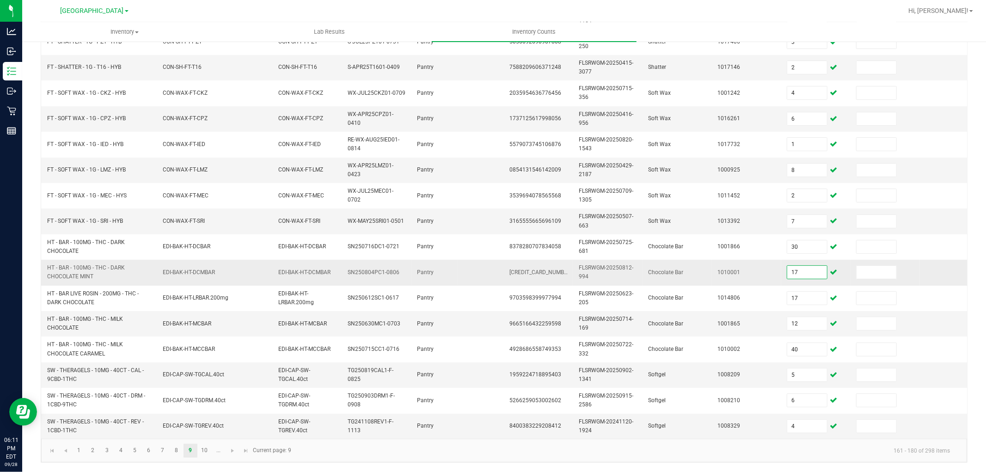
click at [815, 266] on input "17" at bounding box center [807, 272] width 40 height 13
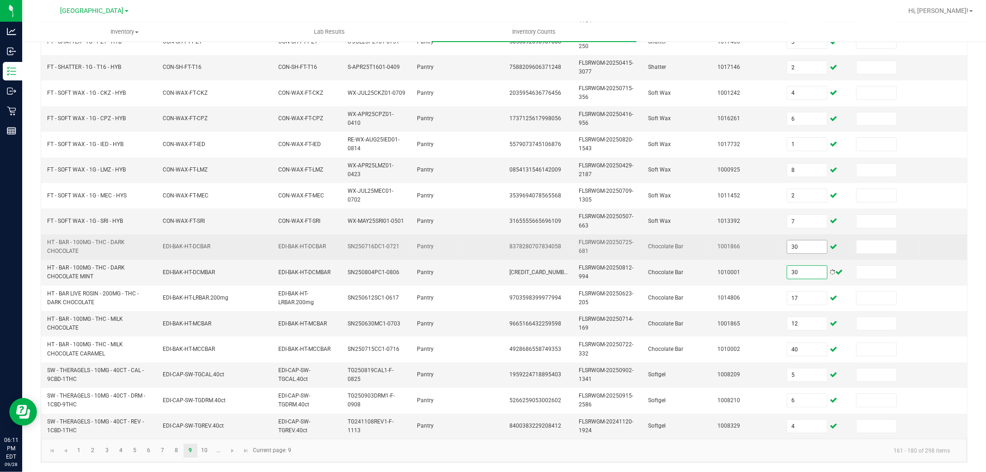
click at [815, 244] on input "30" at bounding box center [807, 246] width 40 height 13
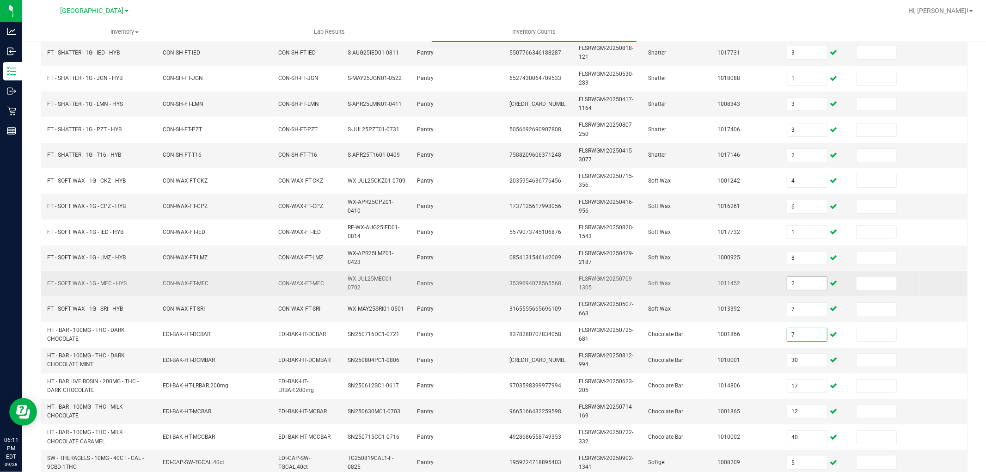
scroll to position [128, 0]
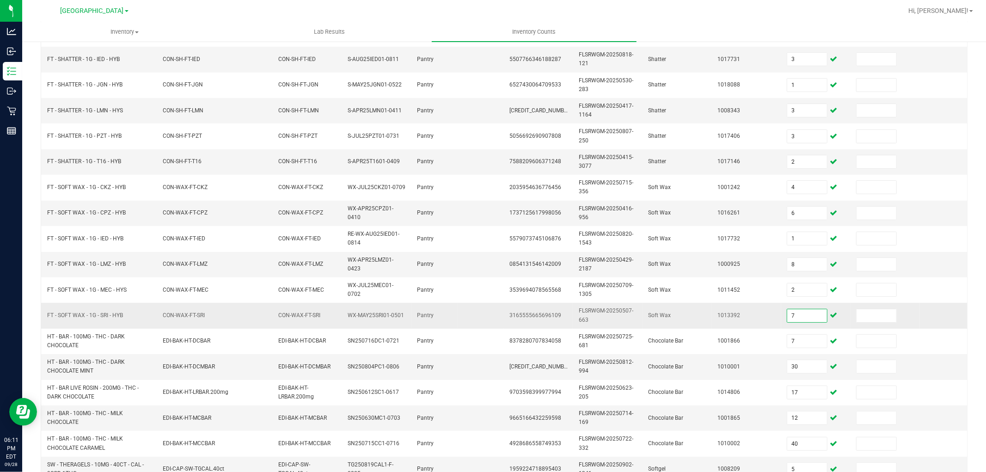
click at [796, 317] on input "7" at bounding box center [807, 315] width 40 height 13
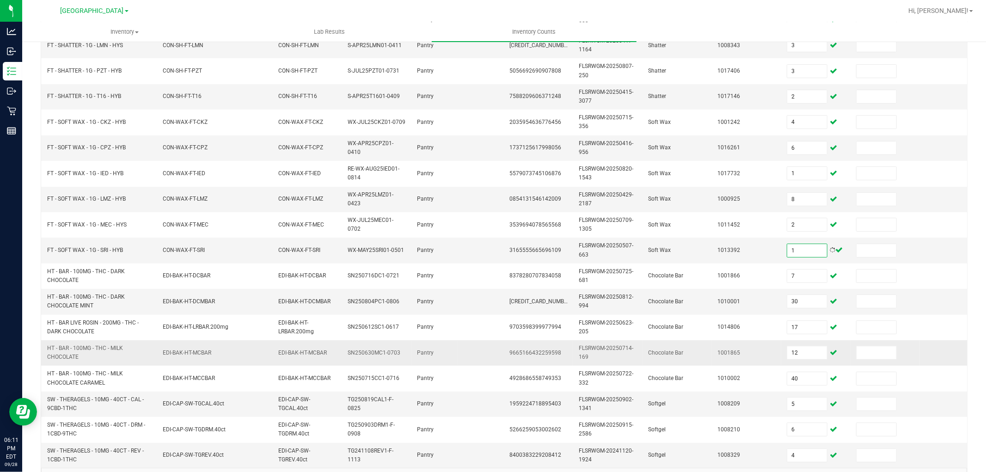
scroll to position [231, 0]
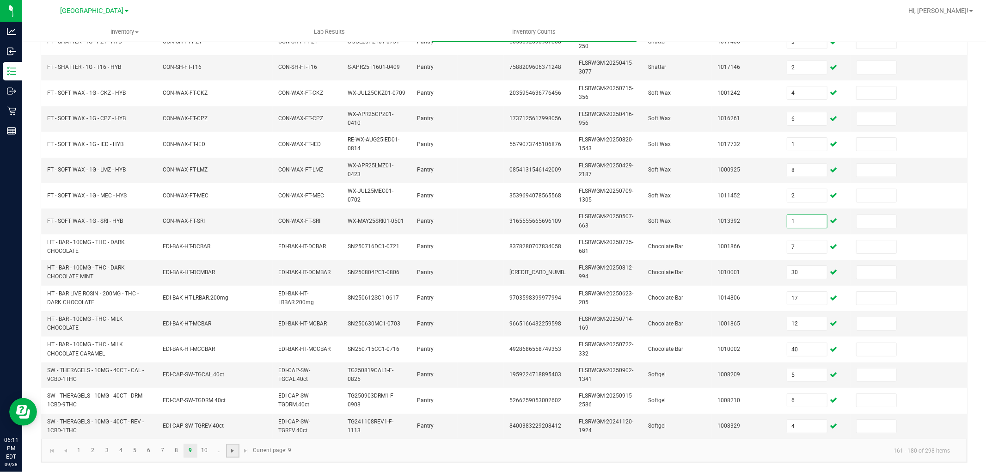
click at [236, 453] on span "Go to the next page" at bounding box center [232, 450] width 7 height 7
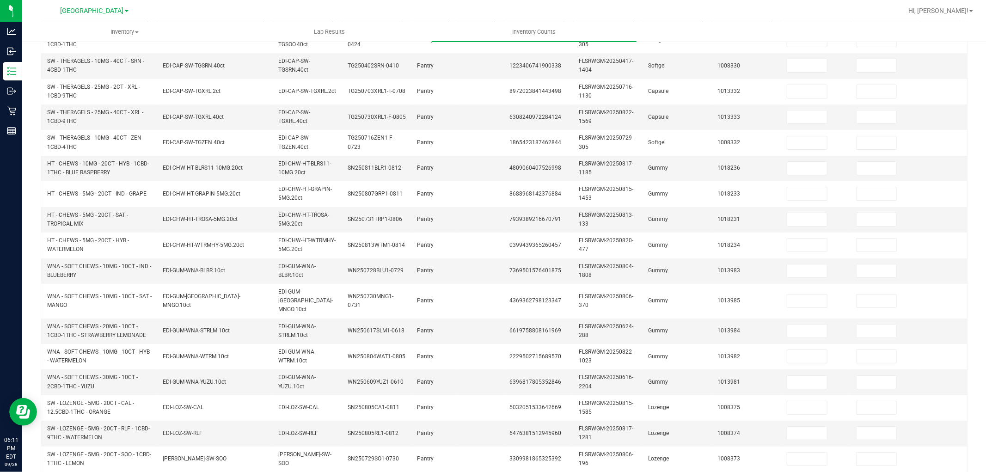
scroll to position [25, 0]
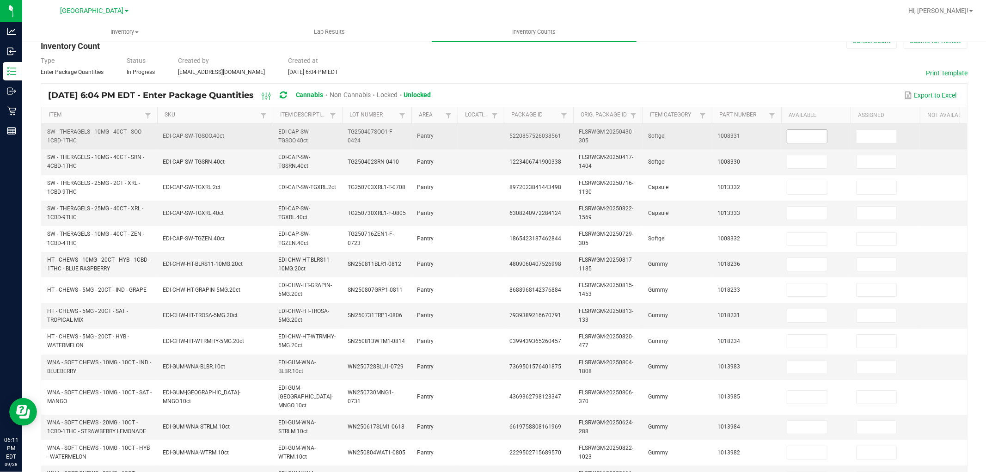
click at [803, 138] on input at bounding box center [807, 136] width 40 height 13
click at [803, 137] on input at bounding box center [807, 136] width 40 height 13
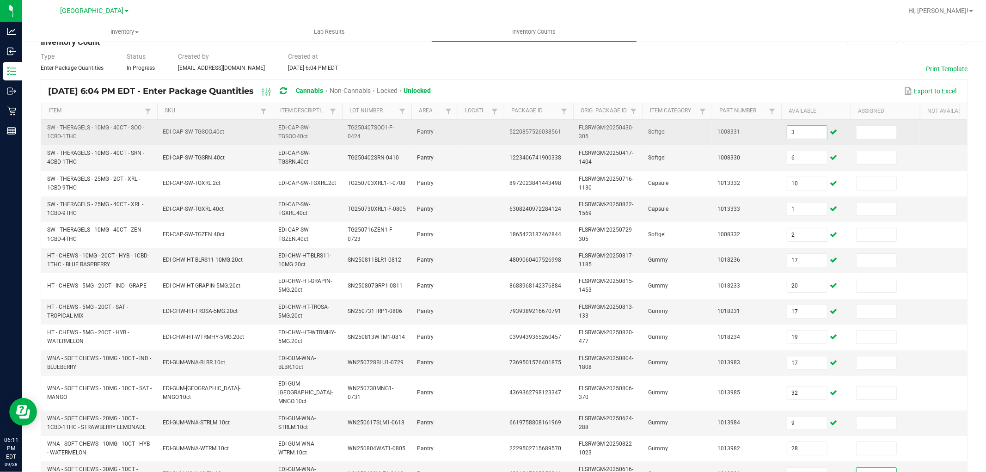
scroll to position [231, 0]
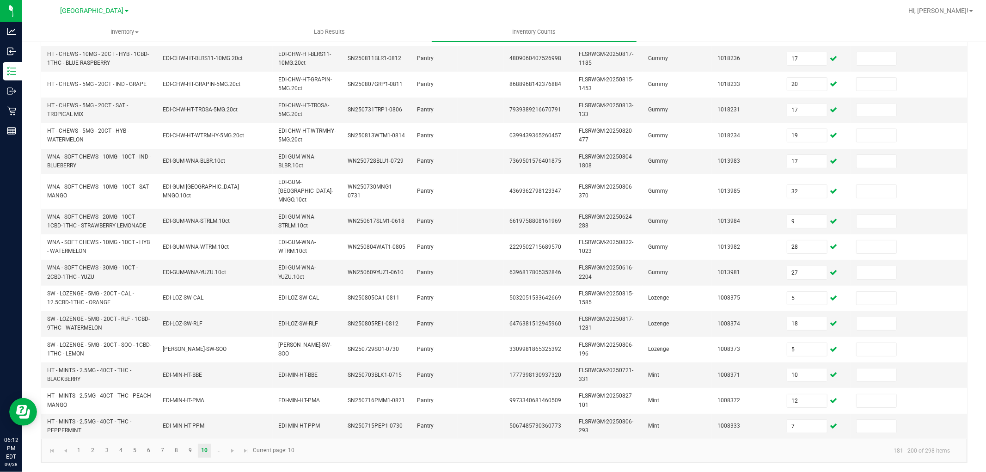
click at [828, 458] on kendo-pager "1 2 3 4 5 6 7 8 9 10 ... 181 - 200 of 298 items Current page: 10" at bounding box center [503, 450] width 925 height 24
click at [226, 449] on link at bounding box center [232, 451] width 13 height 14
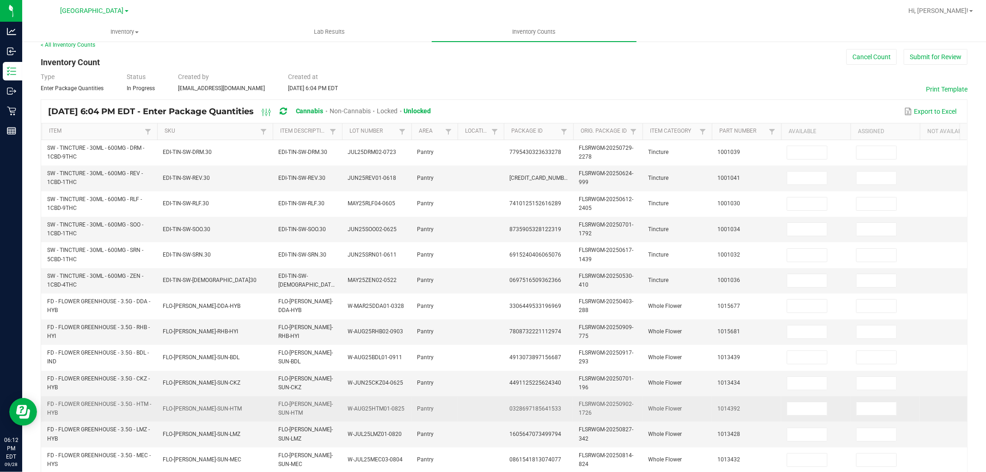
scroll to position [0, 0]
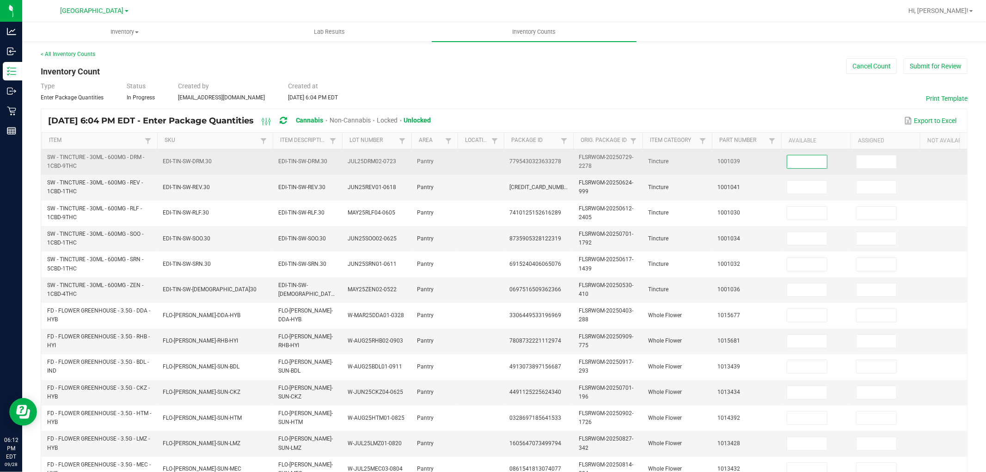
click at [800, 159] on input at bounding box center [807, 161] width 40 height 13
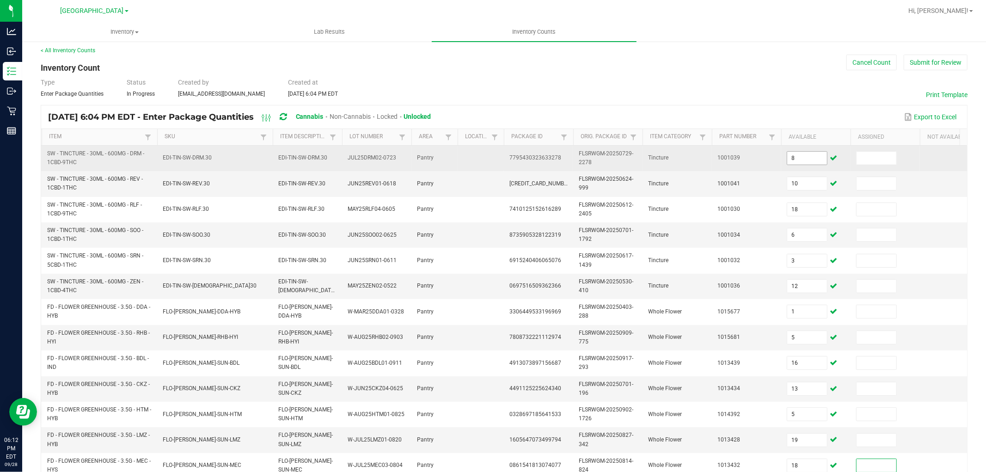
scroll to position [231, 0]
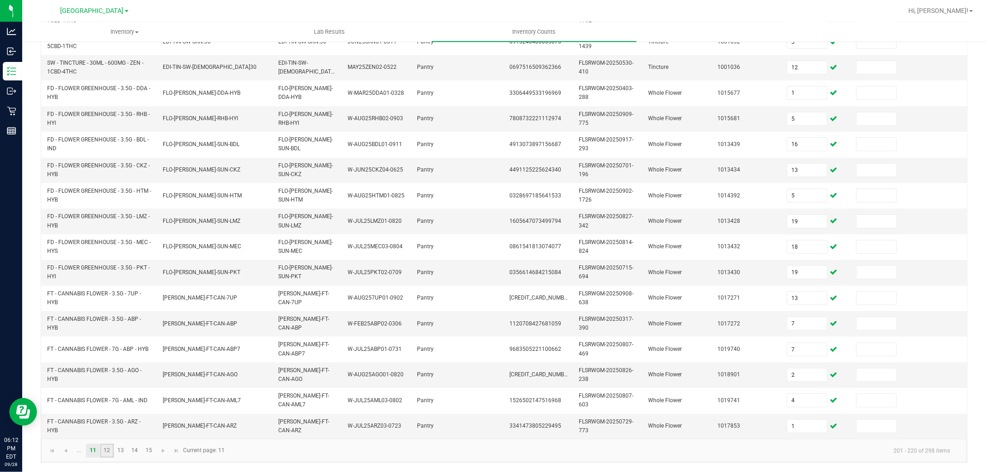
click at [109, 450] on link "12" at bounding box center [106, 451] width 13 height 14
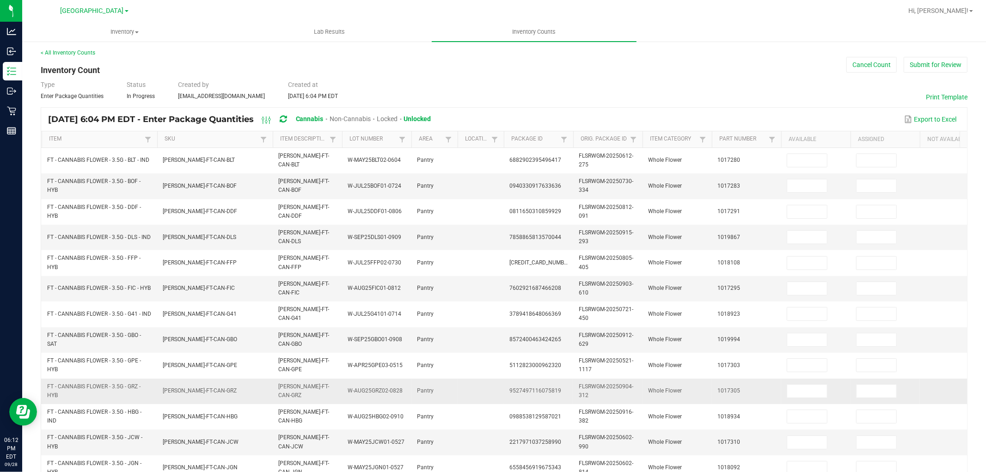
scroll to position [0, 0]
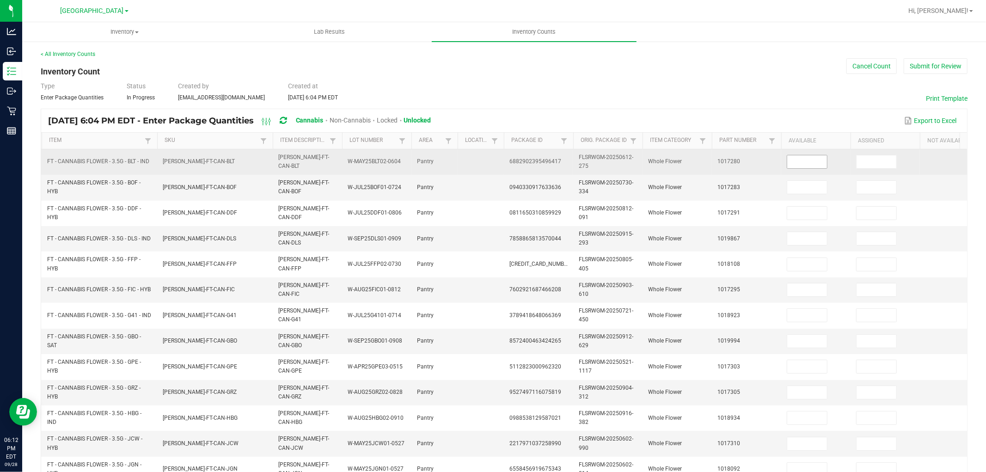
click at [809, 158] on input at bounding box center [807, 161] width 40 height 13
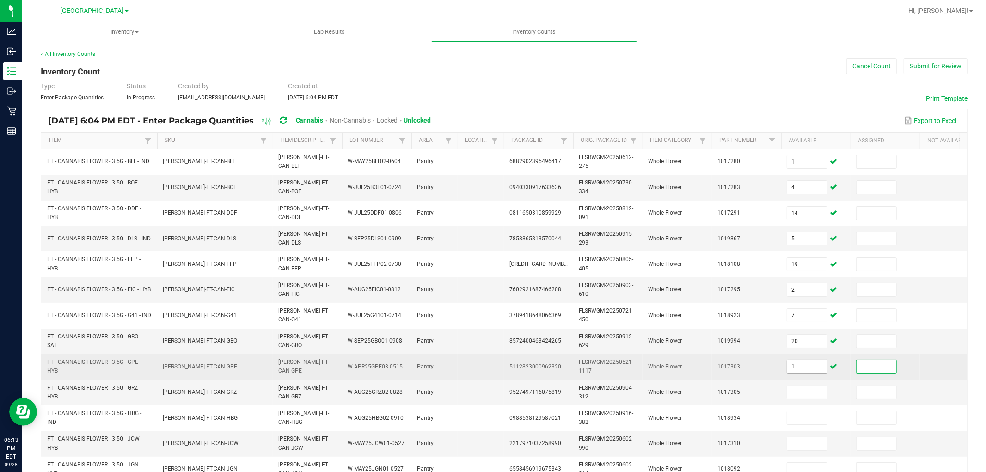
click at [821, 371] on input "1" at bounding box center [807, 366] width 40 height 13
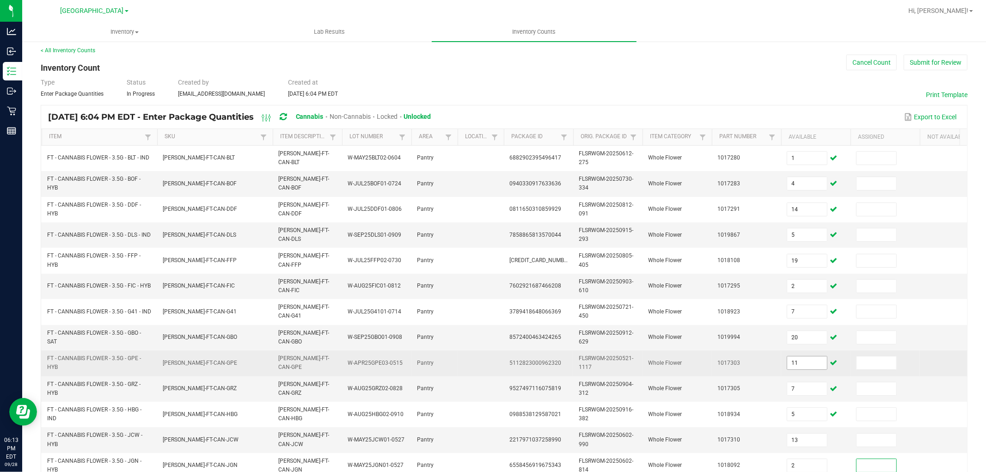
scroll to position [231, 0]
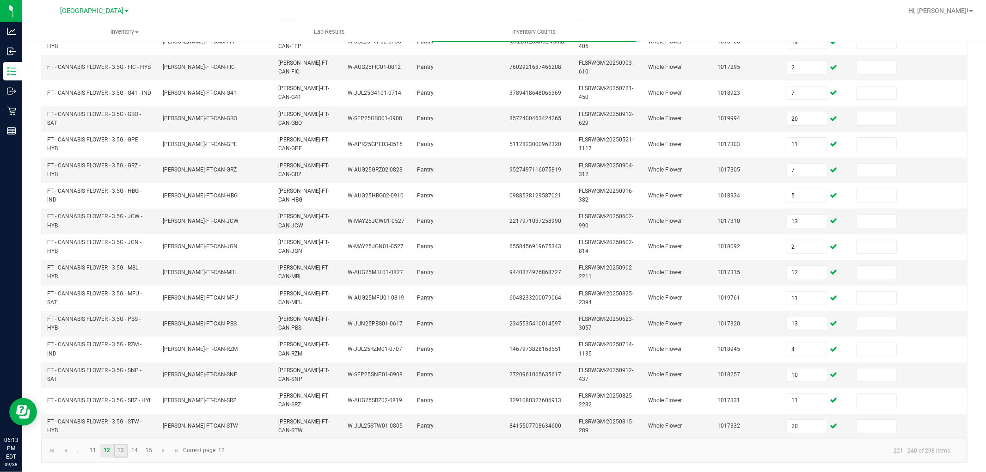
click at [119, 454] on link "13" at bounding box center [120, 451] width 13 height 14
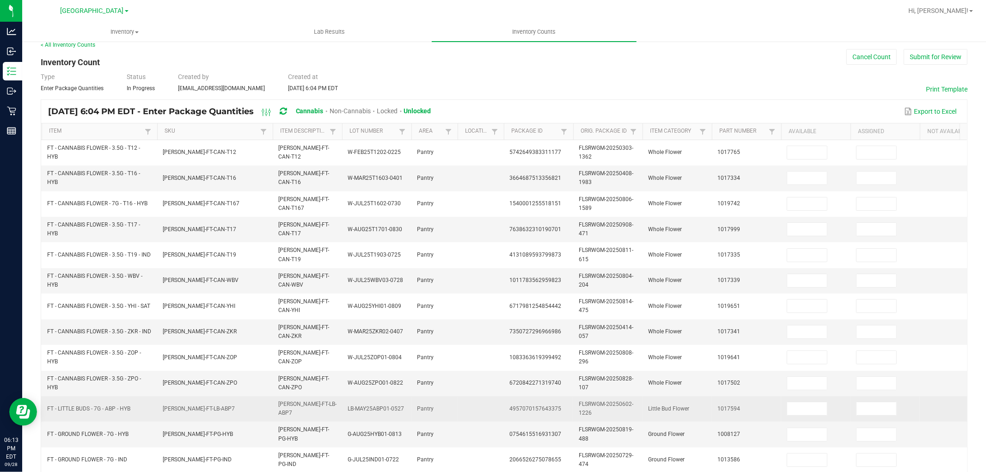
scroll to position [0, 0]
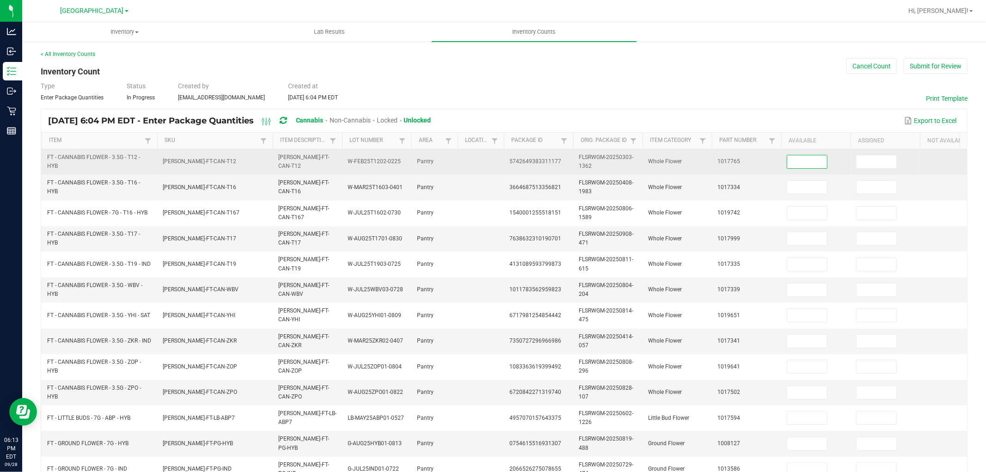
click at [820, 164] on input at bounding box center [807, 161] width 40 height 13
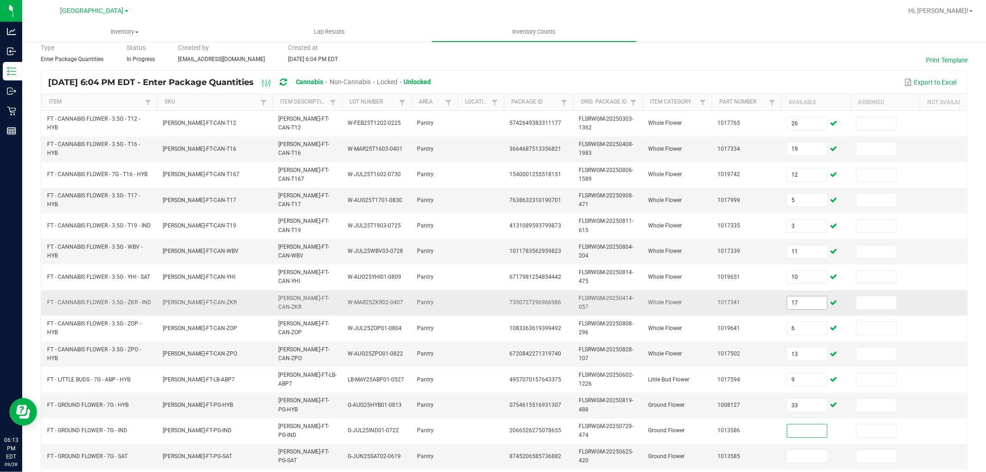
scroll to position [55, 0]
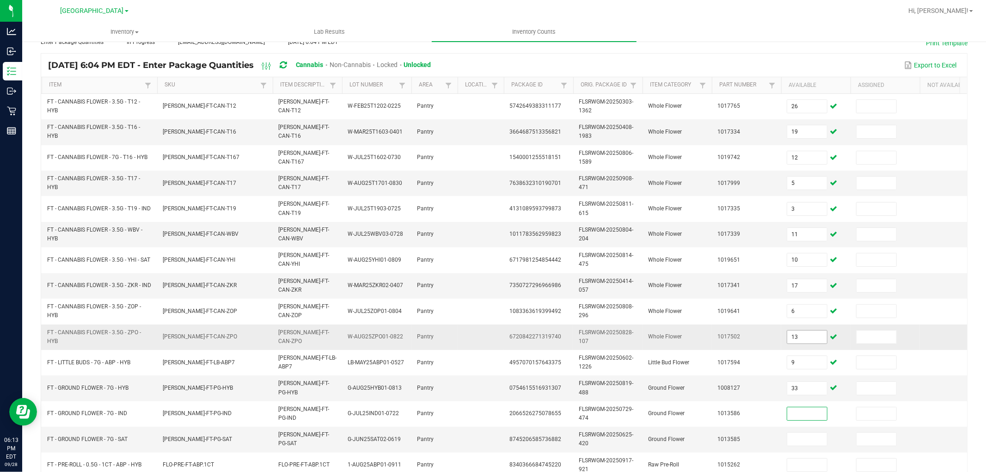
click at [813, 341] on input "13" at bounding box center [807, 336] width 40 height 13
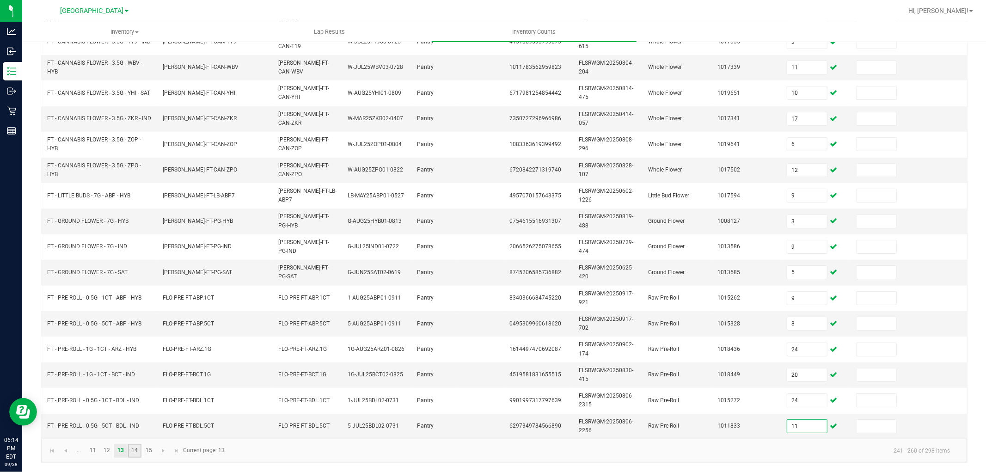
click at [131, 450] on link "14" at bounding box center [134, 451] width 13 height 14
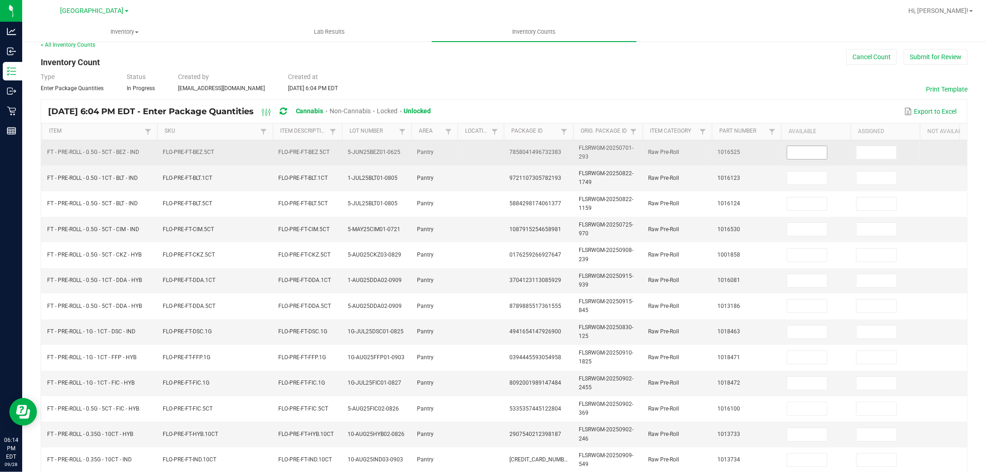
scroll to position [0, 0]
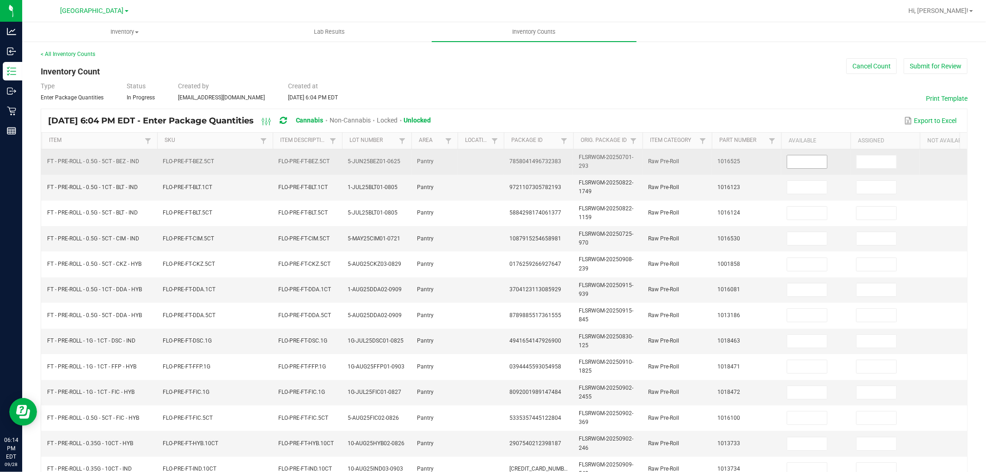
click at [815, 158] on input at bounding box center [807, 161] width 40 height 13
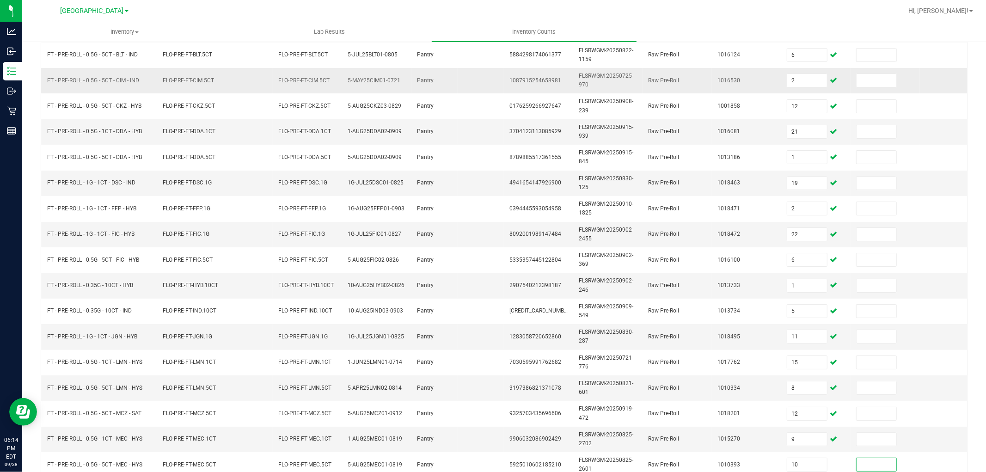
scroll to position [231, 0]
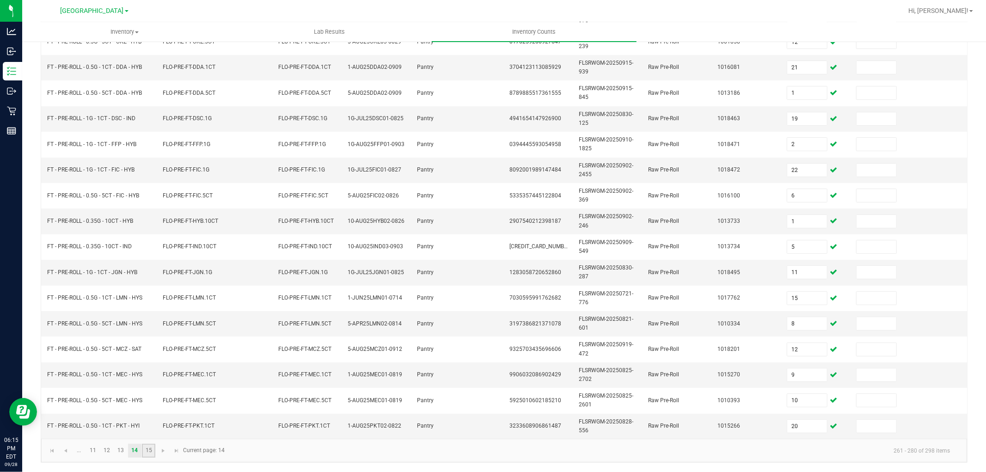
click at [150, 446] on link "15" at bounding box center [148, 451] width 13 height 14
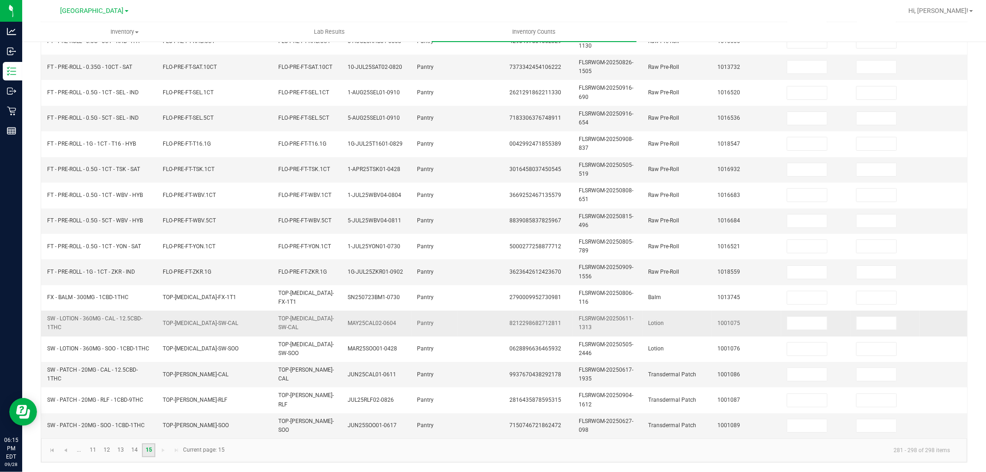
scroll to position [0, 0]
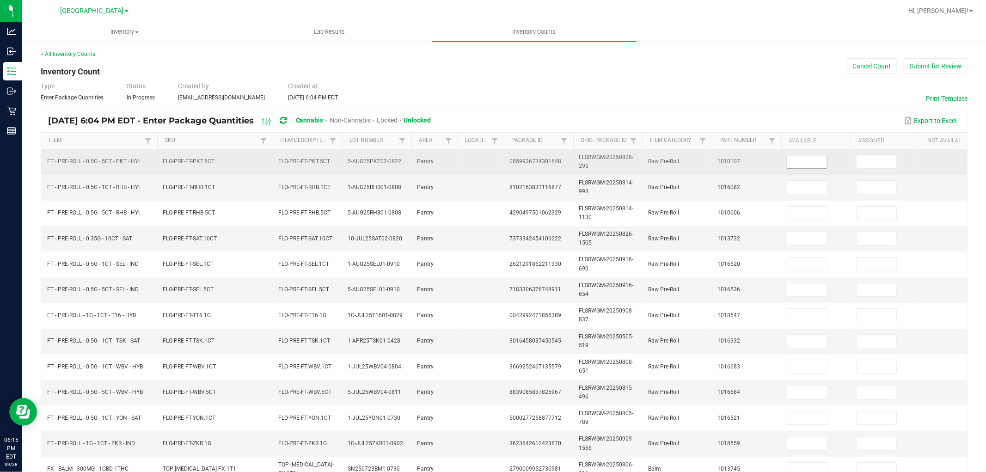
click at [800, 161] on input at bounding box center [807, 161] width 40 height 13
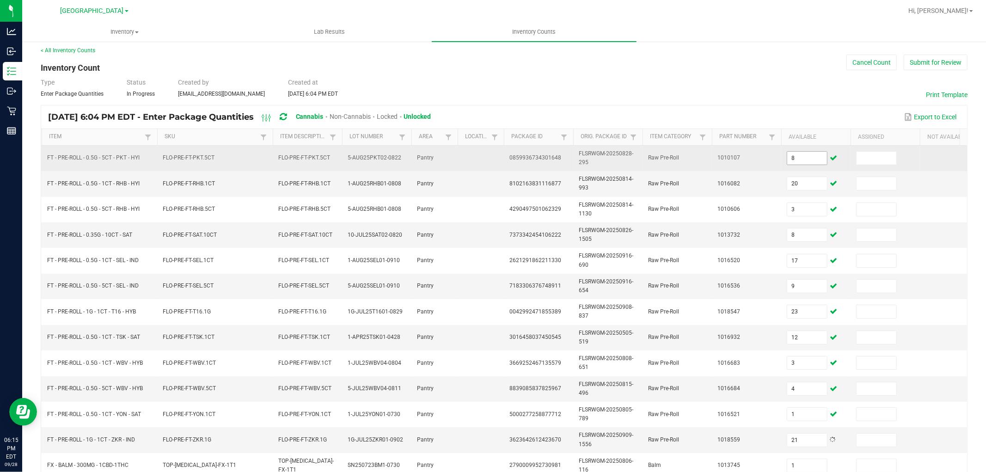
scroll to position [179, 0]
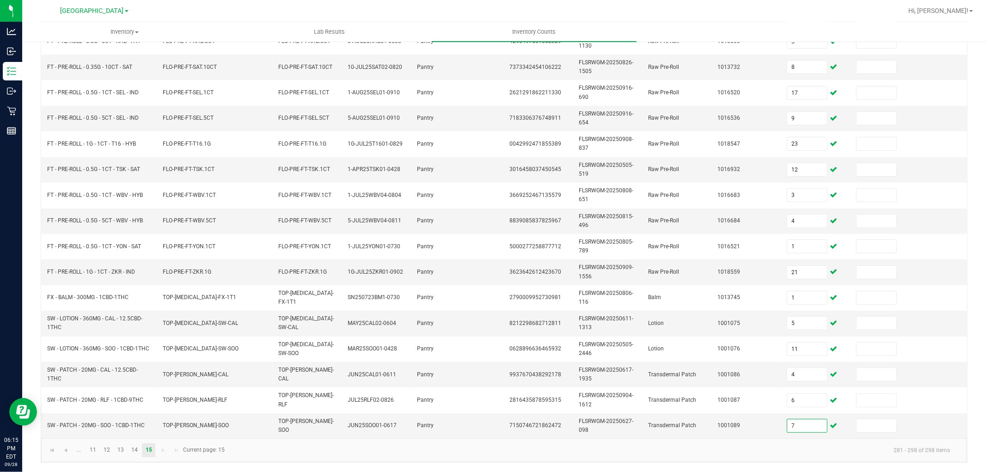
click at [612, 444] on kendo-pager-info "281 - 298 of 298 items" at bounding box center [593, 449] width 727 height 15
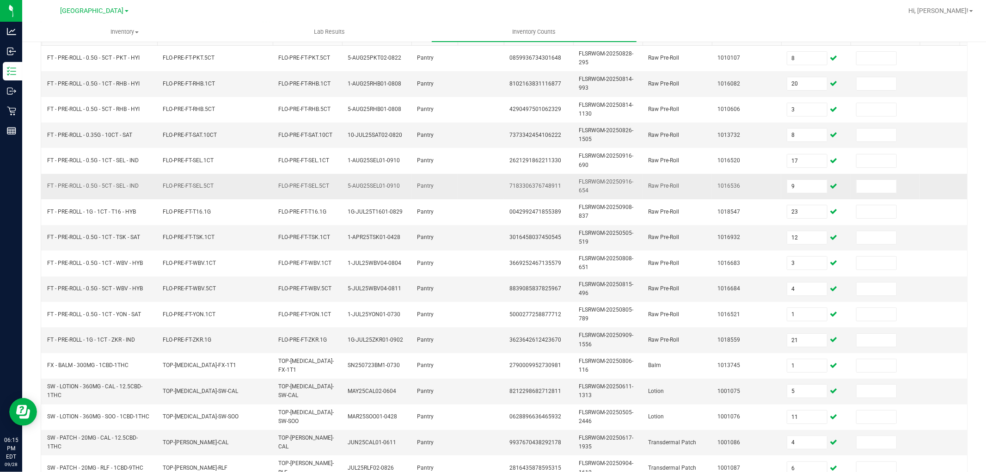
scroll to position [0, 0]
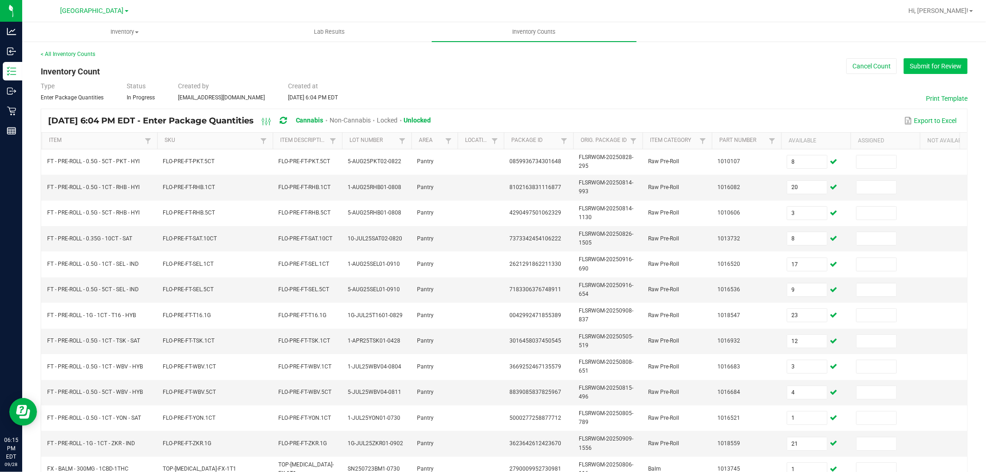
click at [938, 71] on button "Submit for Review" at bounding box center [935, 66] width 64 height 16
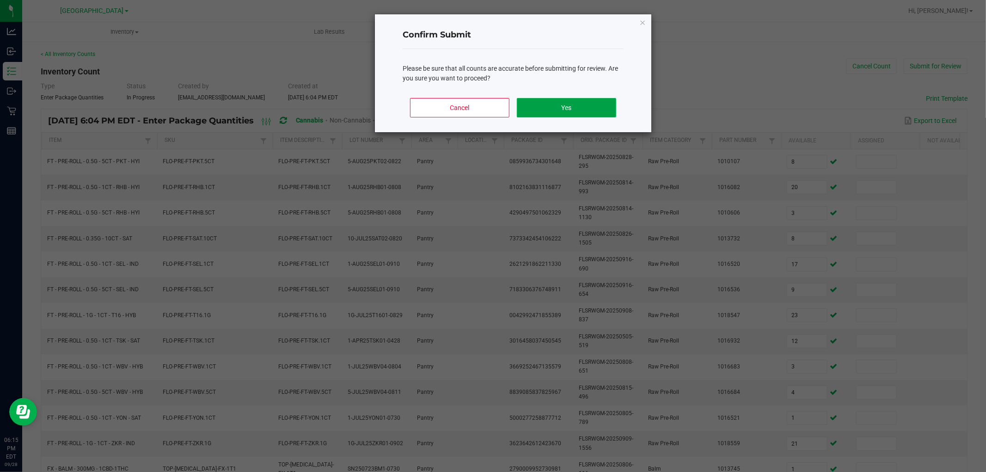
click at [557, 112] on button "Yes" at bounding box center [566, 107] width 99 height 19
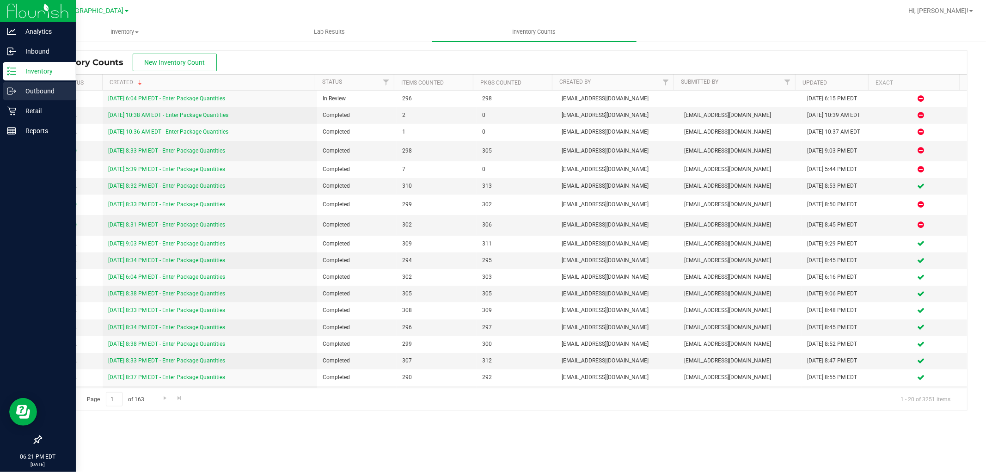
click at [17, 92] on p "Outbound" at bounding box center [43, 90] width 55 height 11
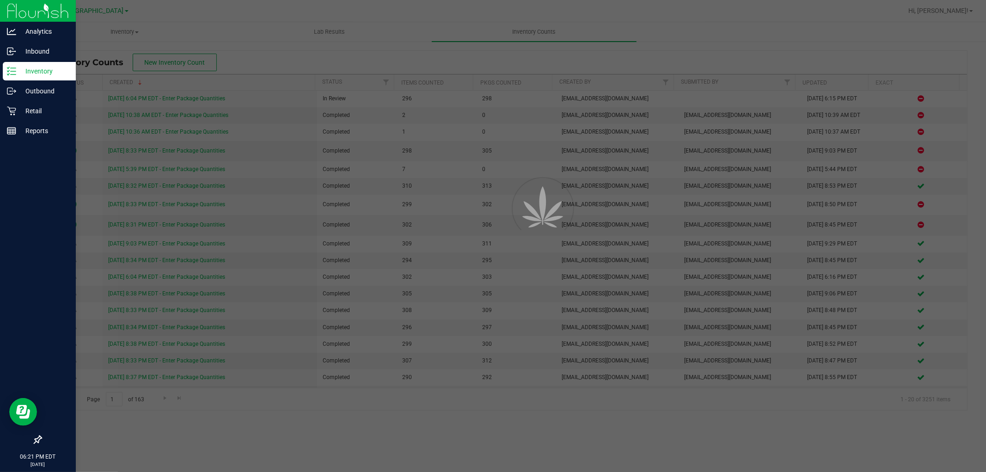
click at [26, 71] on p "Inventory" at bounding box center [43, 71] width 55 height 11
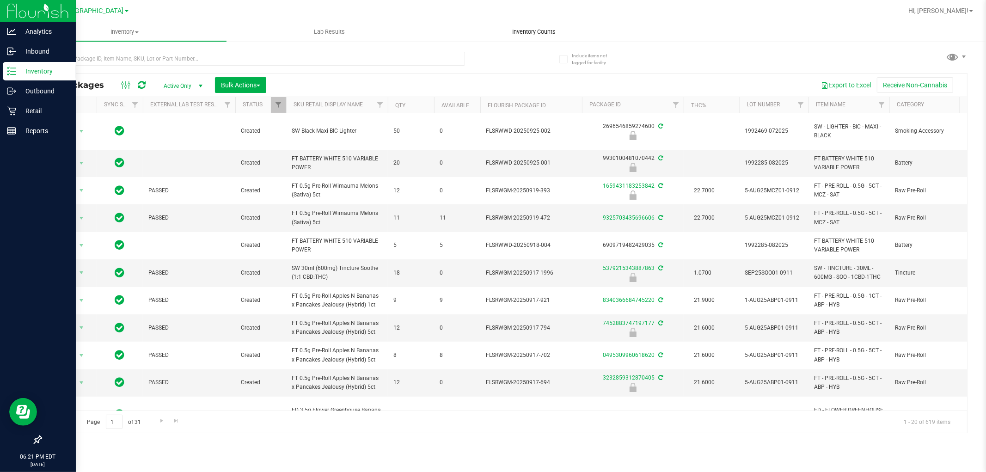
click at [548, 36] on uib-tab-heading "Inventory Counts" at bounding box center [534, 31] width 205 height 19
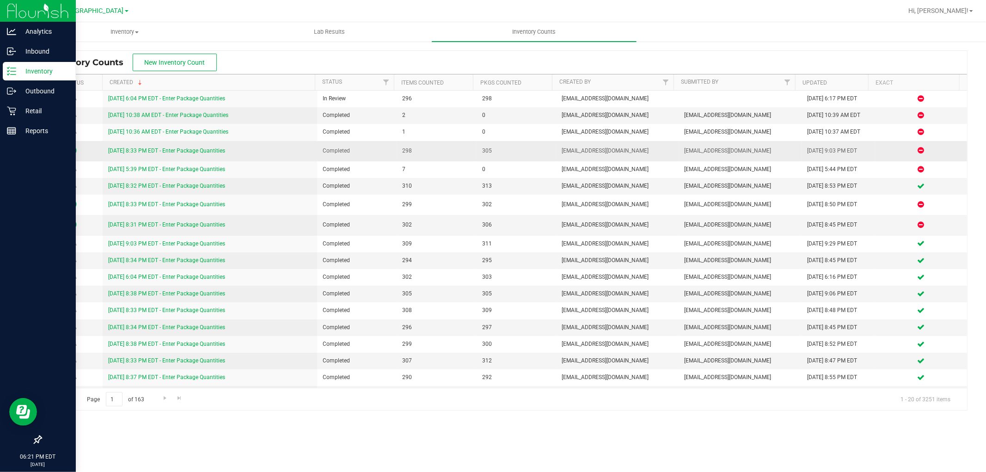
click at [196, 149] on link "[DATE] 8:33 PM EDT - Enter Package Quantities" at bounding box center [166, 150] width 117 height 6
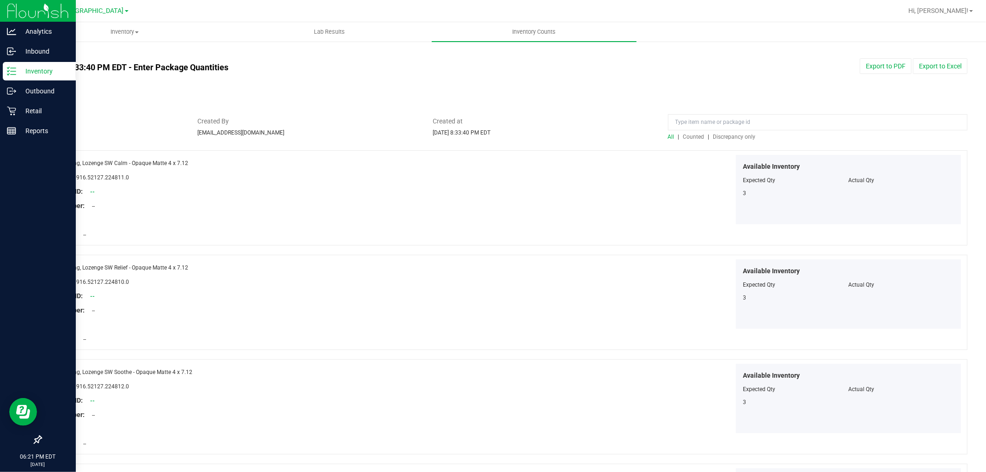
click at [735, 139] on span "Discrepancy only" at bounding box center [734, 137] width 43 height 6
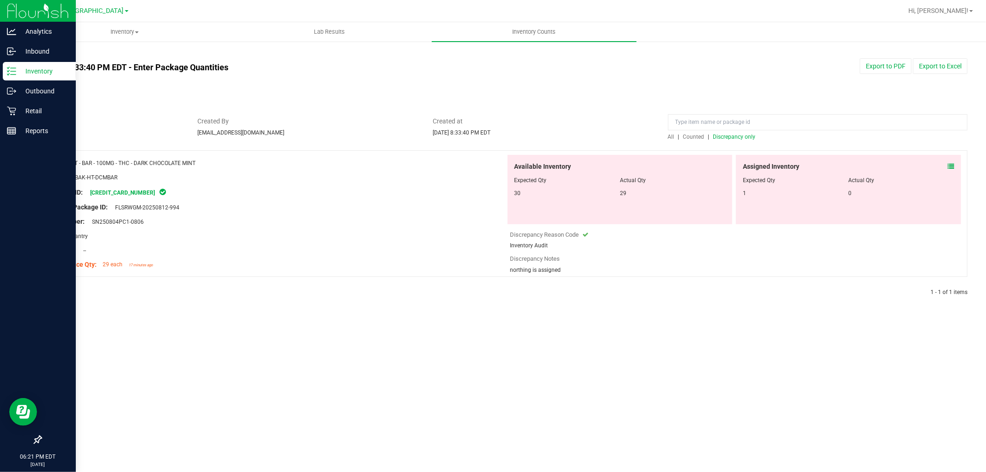
click at [732, 139] on span "Discrepancy only" at bounding box center [734, 137] width 43 height 6
click at [11, 69] on icon at bounding box center [11, 71] width 9 height 9
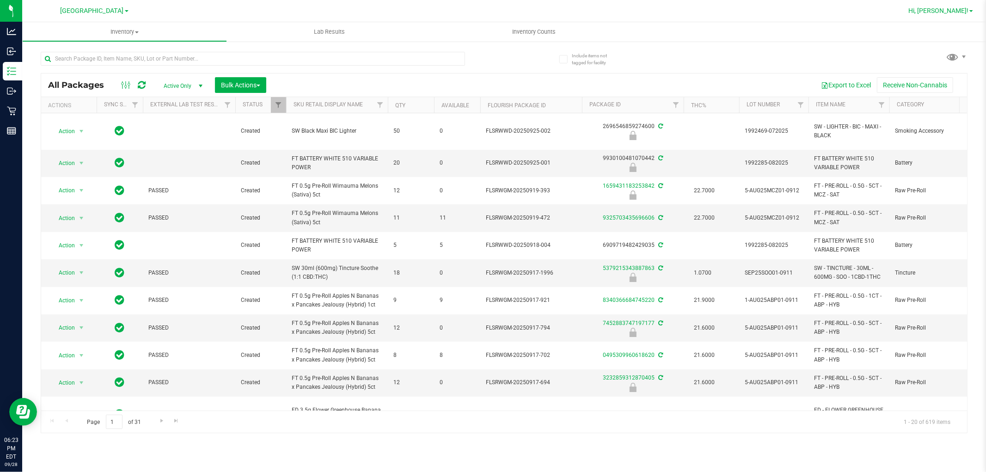
click at [960, 11] on span "Hi, [PERSON_NAME]!" at bounding box center [938, 10] width 60 height 7
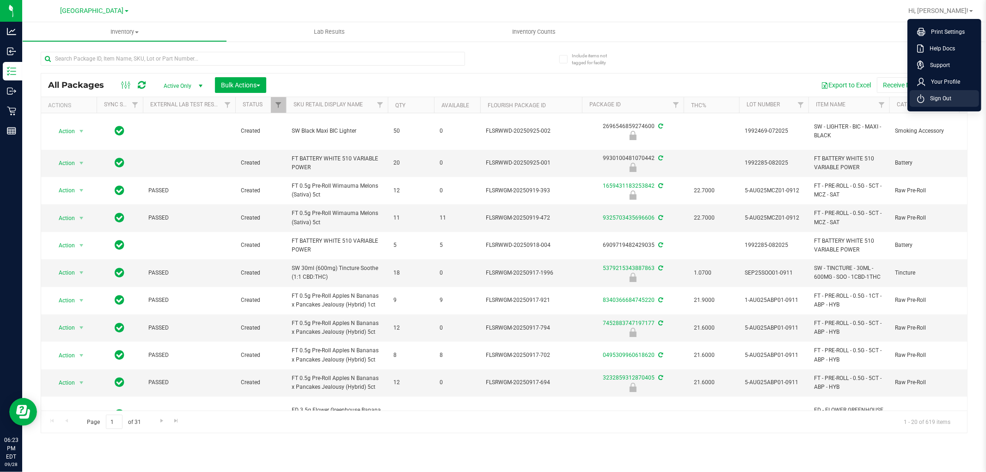
click at [925, 102] on span "Sign Out" at bounding box center [937, 98] width 27 height 9
